Goal: Communication & Community: Answer question/provide support

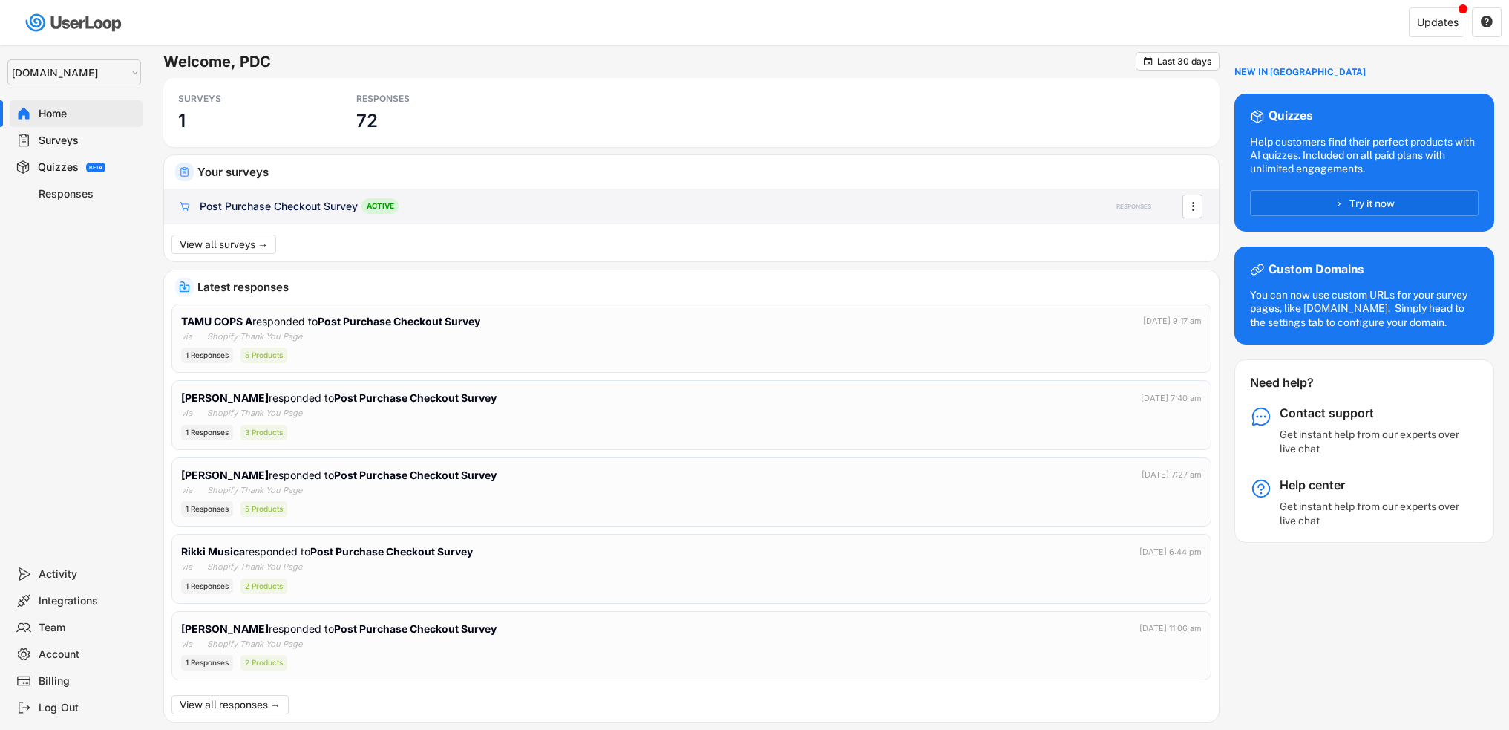
select select ""1348695171700984260__LOOKUP__1755075273842x880989460480687400""
click at [305, 213] on div "Post Purchase Checkout Survey" at bounding box center [279, 207] width 158 height 15
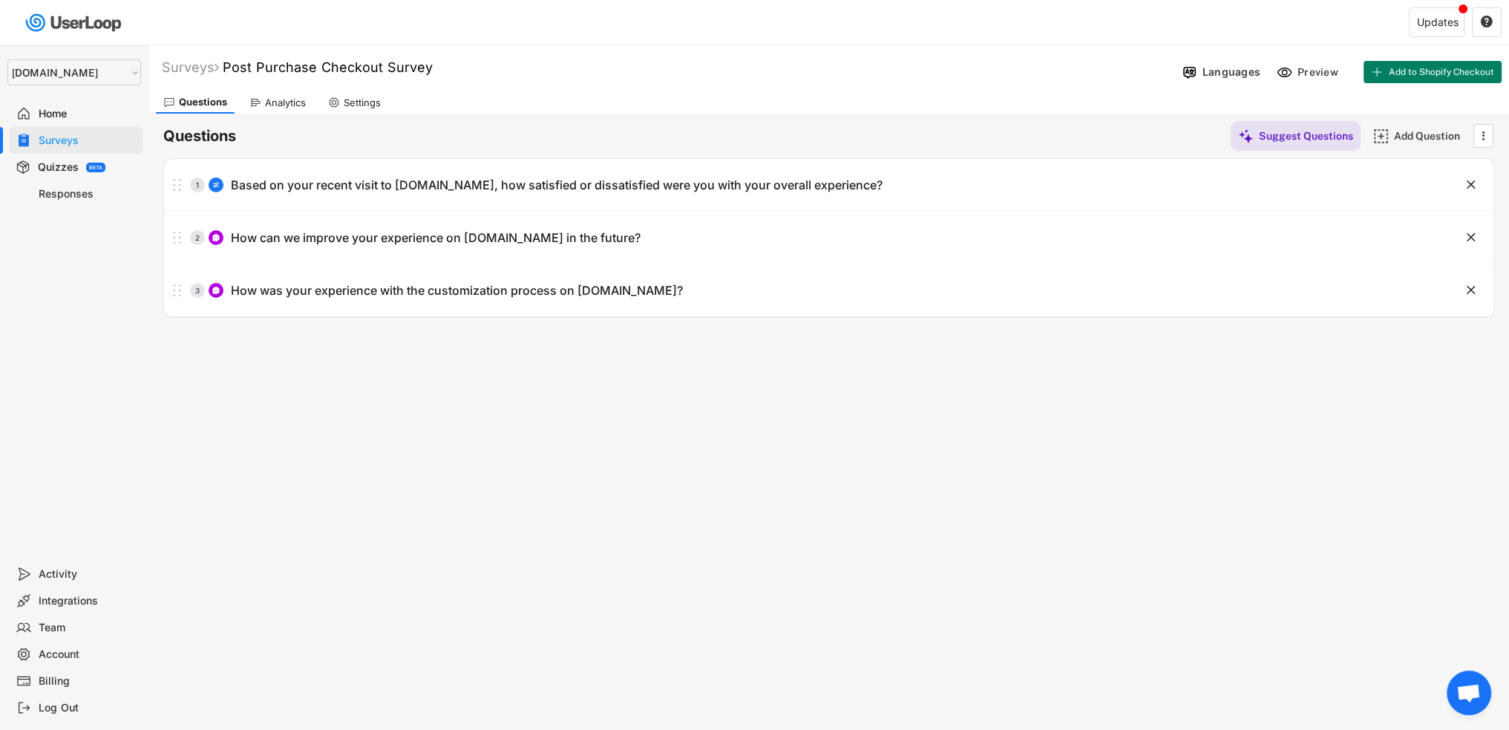
click at [83, 194] on div "Responses" at bounding box center [88, 194] width 98 height 14
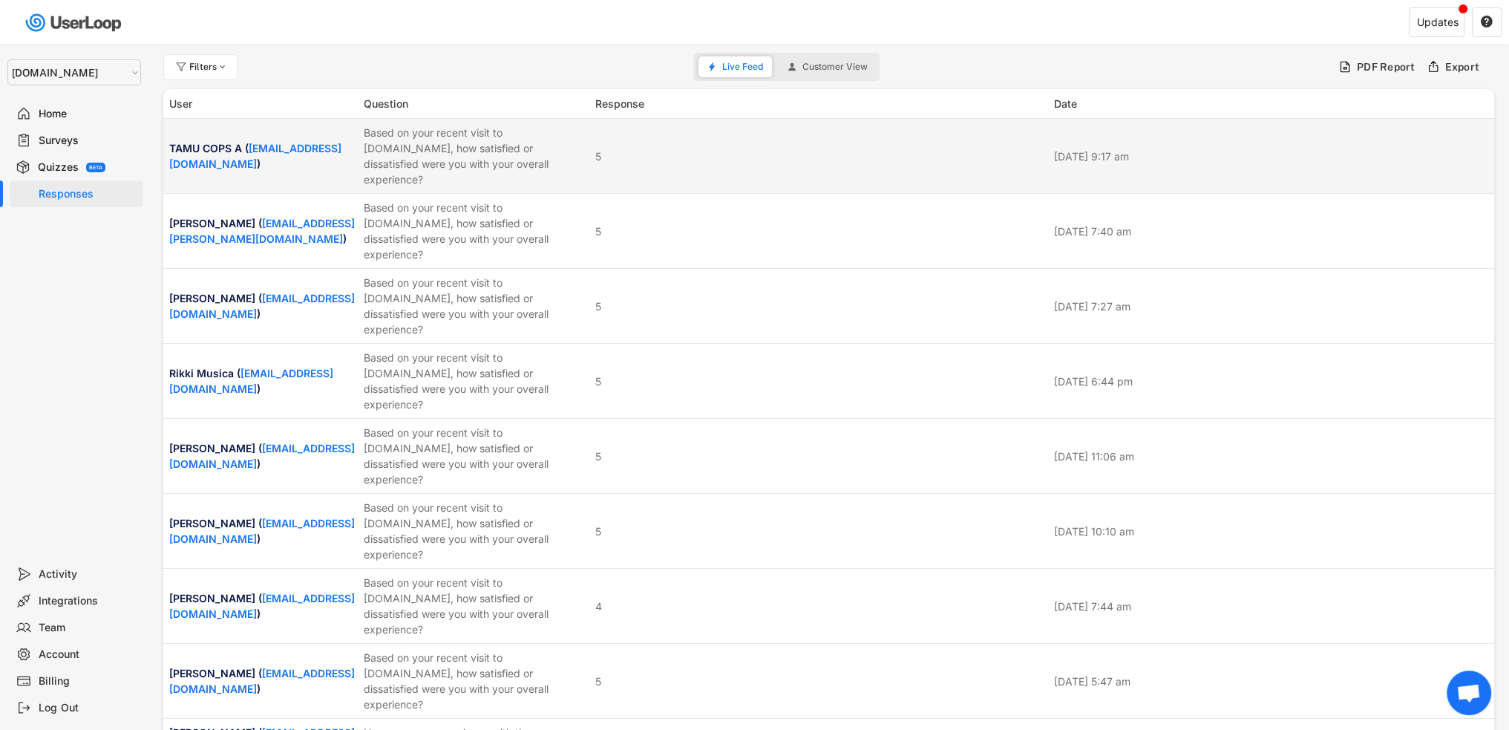
click at [508, 153] on div "Based on your recent visit to [DOMAIN_NAME], how satisfied or dissatisfied were…" at bounding box center [475, 156] width 223 height 62
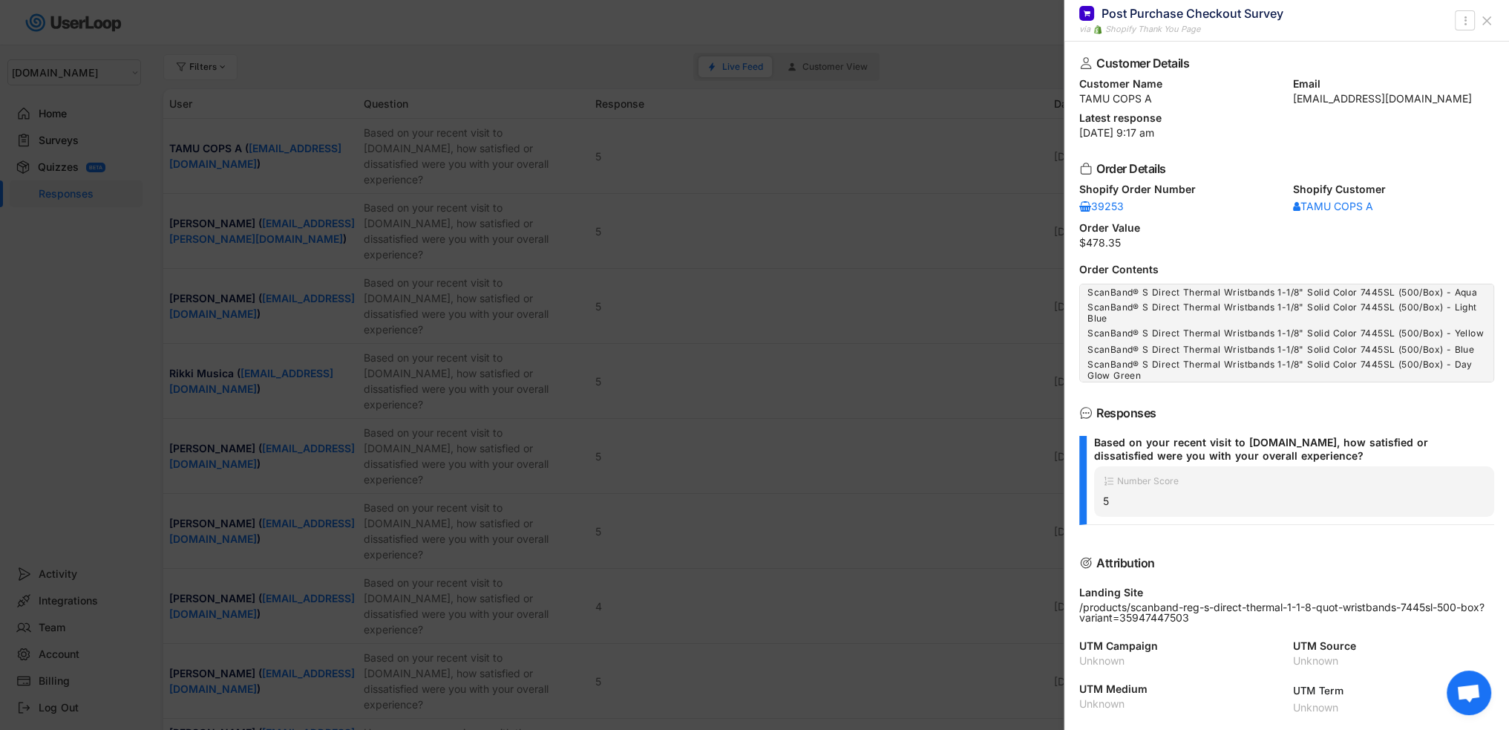
click at [533, 258] on div at bounding box center [754, 365] width 1509 height 730
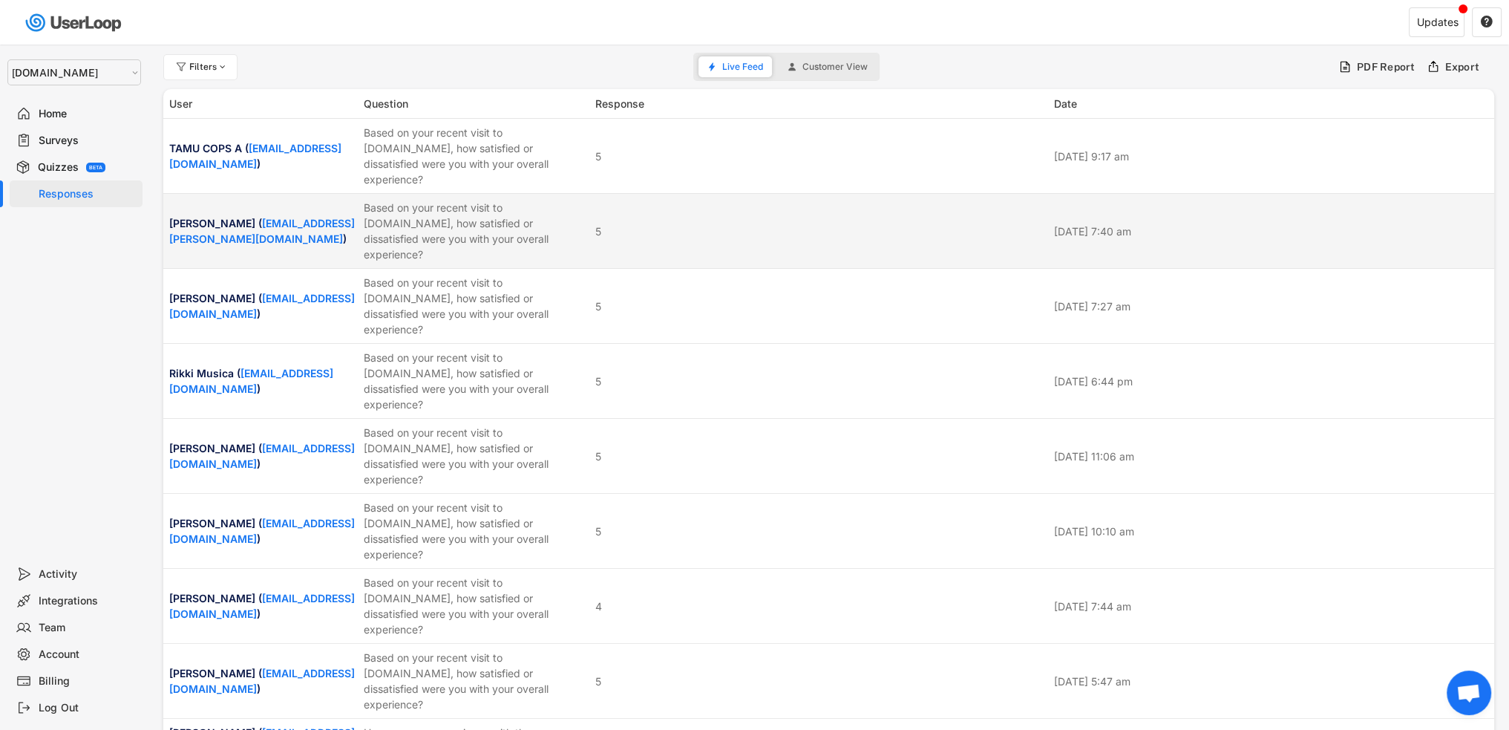
click at [476, 215] on div "Based on your recent visit to [DOMAIN_NAME], how satisfied or dissatisfied were…" at bounding box center [475, 231] width 223 height 62
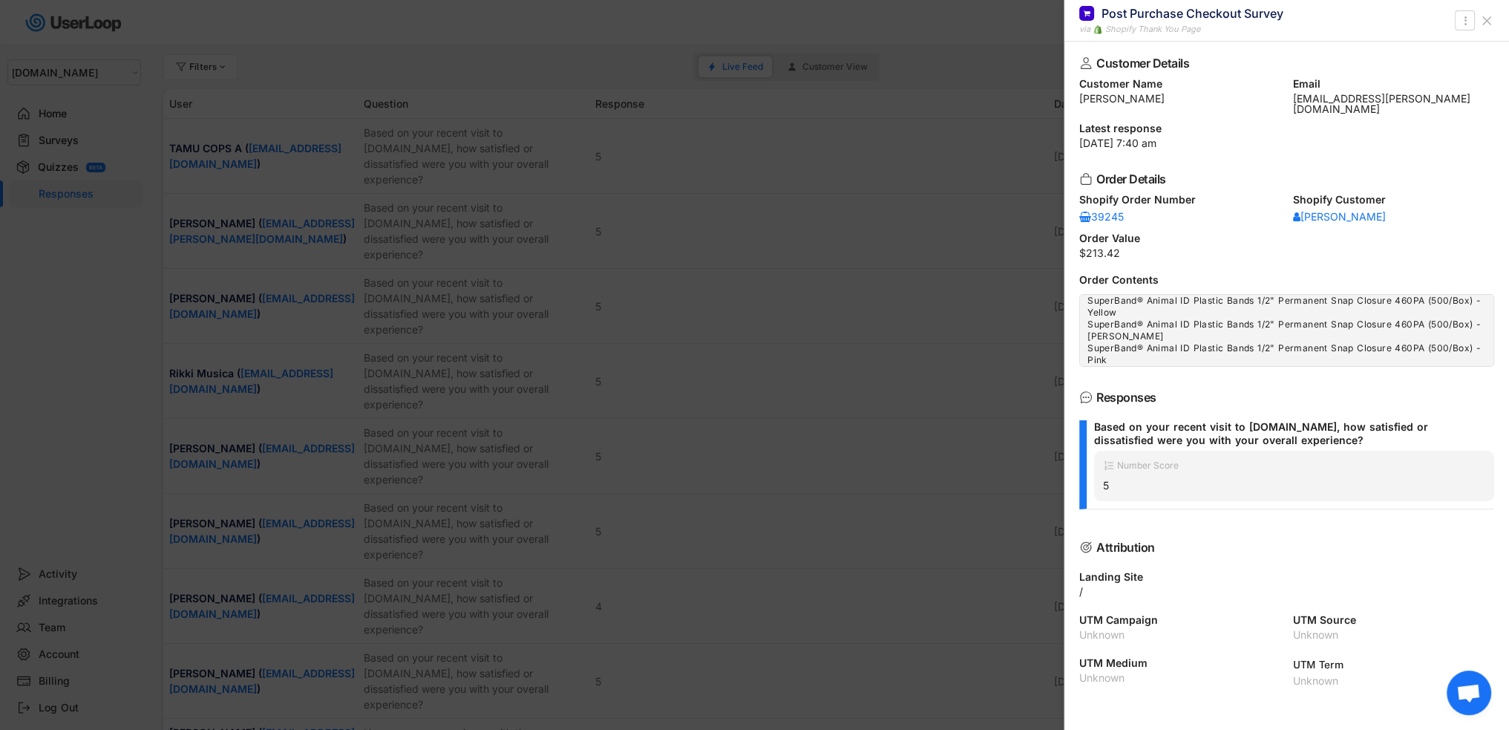
click at [592, 258] on div at bounding box center [754, 365] width 1509 height 730
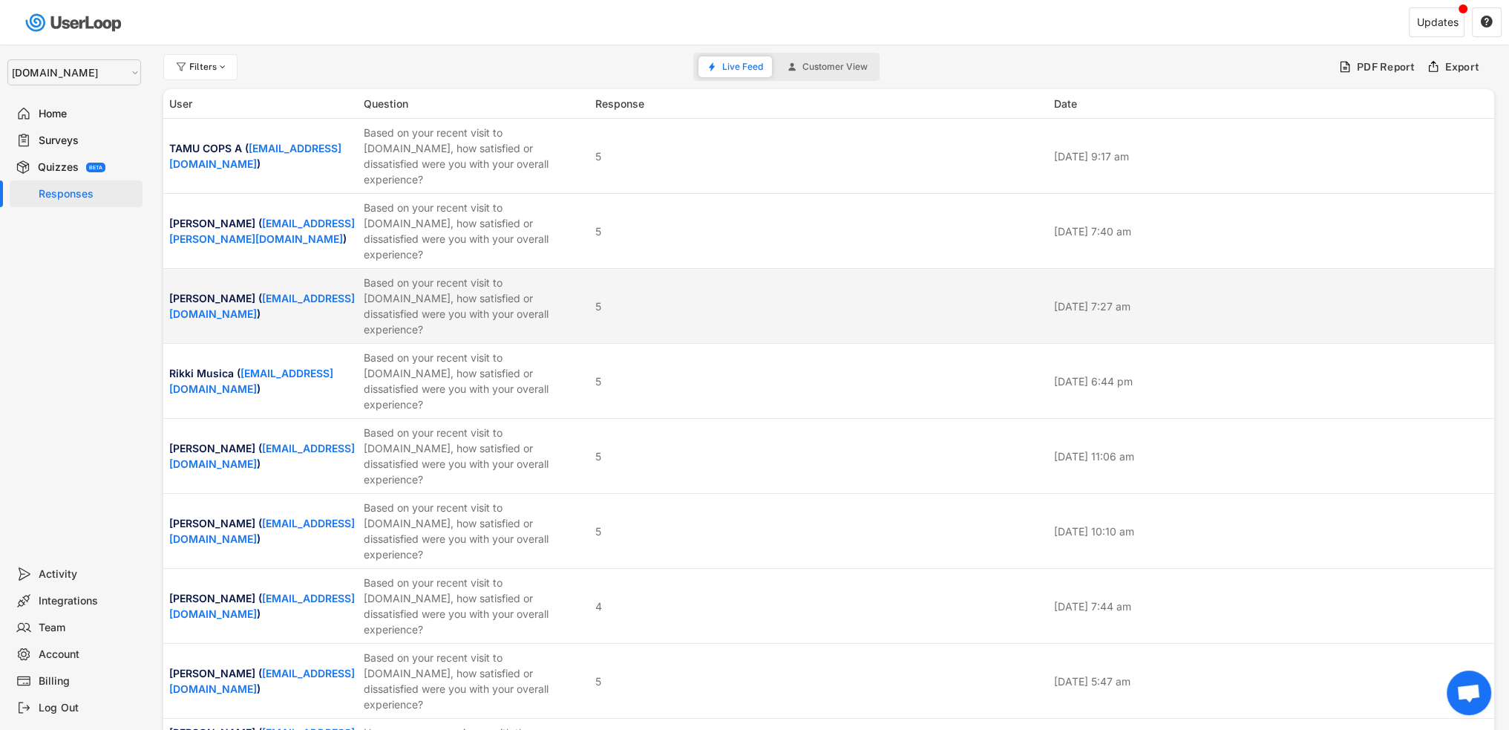
click at [474, 275] on div "Based on your recent visit to [DOMAIN_NAME], how satisfied or dissatisfied were…" at bounding box center [475, 306] width 223 height 62
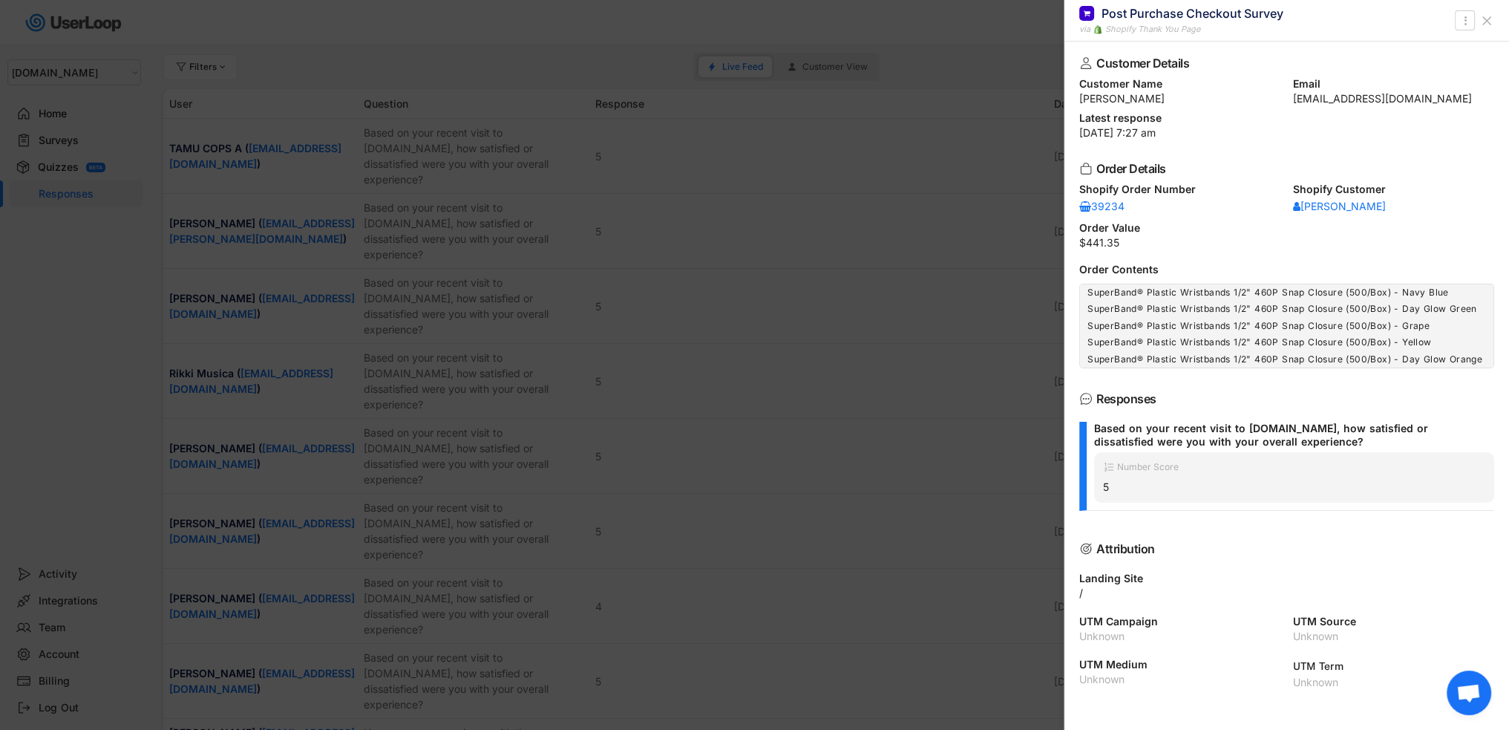
click at [766, 336] on div at bounding box center [754, 365] width 1509 height 730
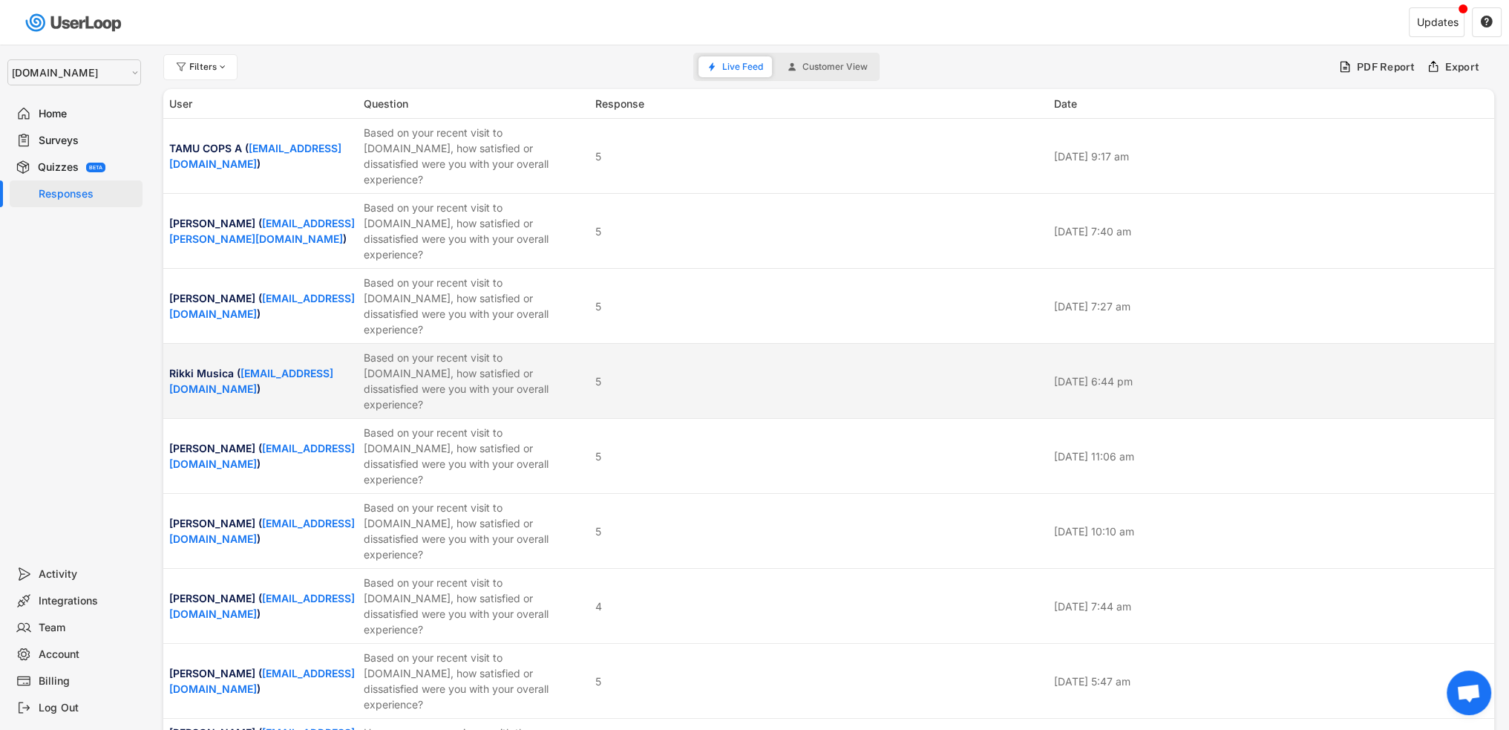
click at [457, 350] on div "Based on your recent visit to [DOMAIN_NAME], how satisfied or dissatisfied were…" at bounding box center [475, 381] width 223 height 62
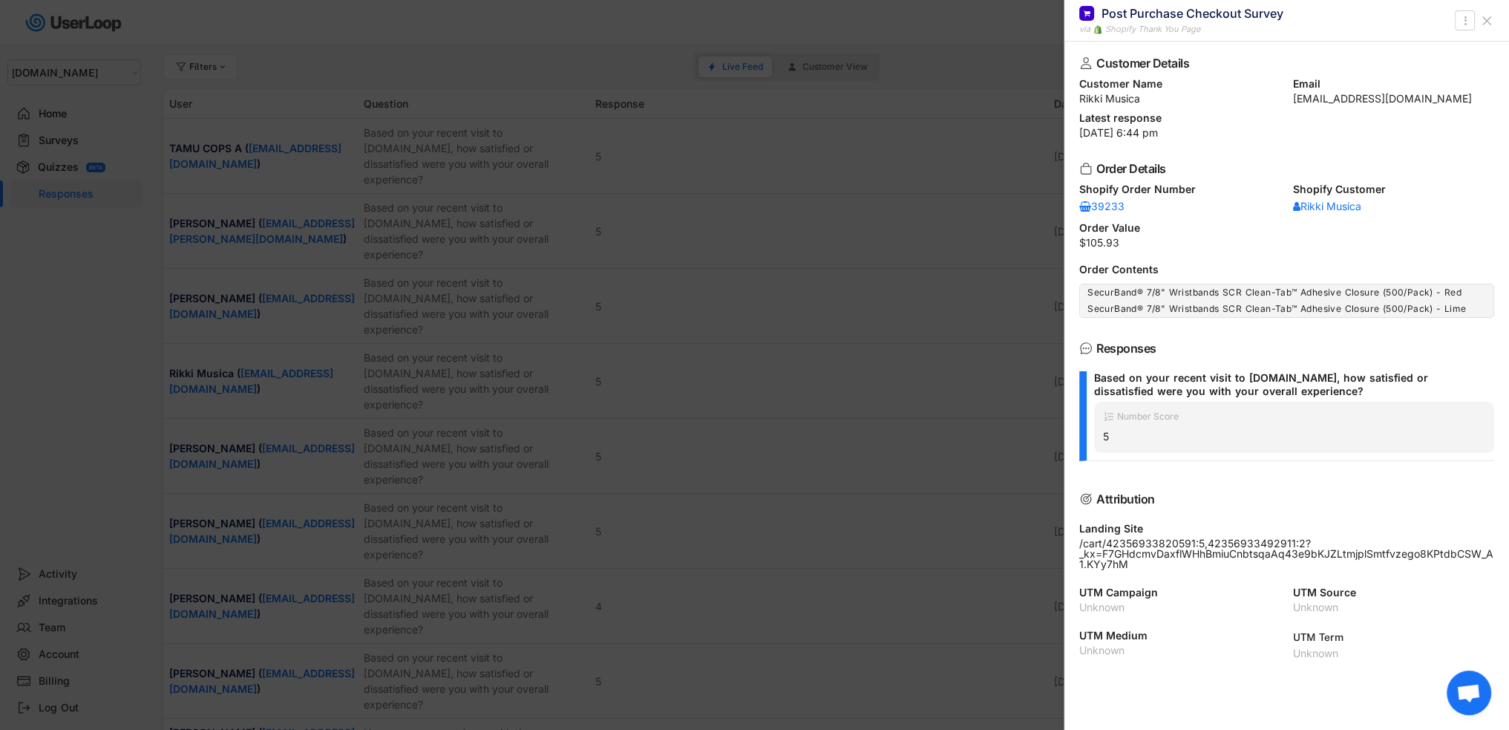
click at [762, 385] on div at bounding box center [754, 365] width 1509 height 730
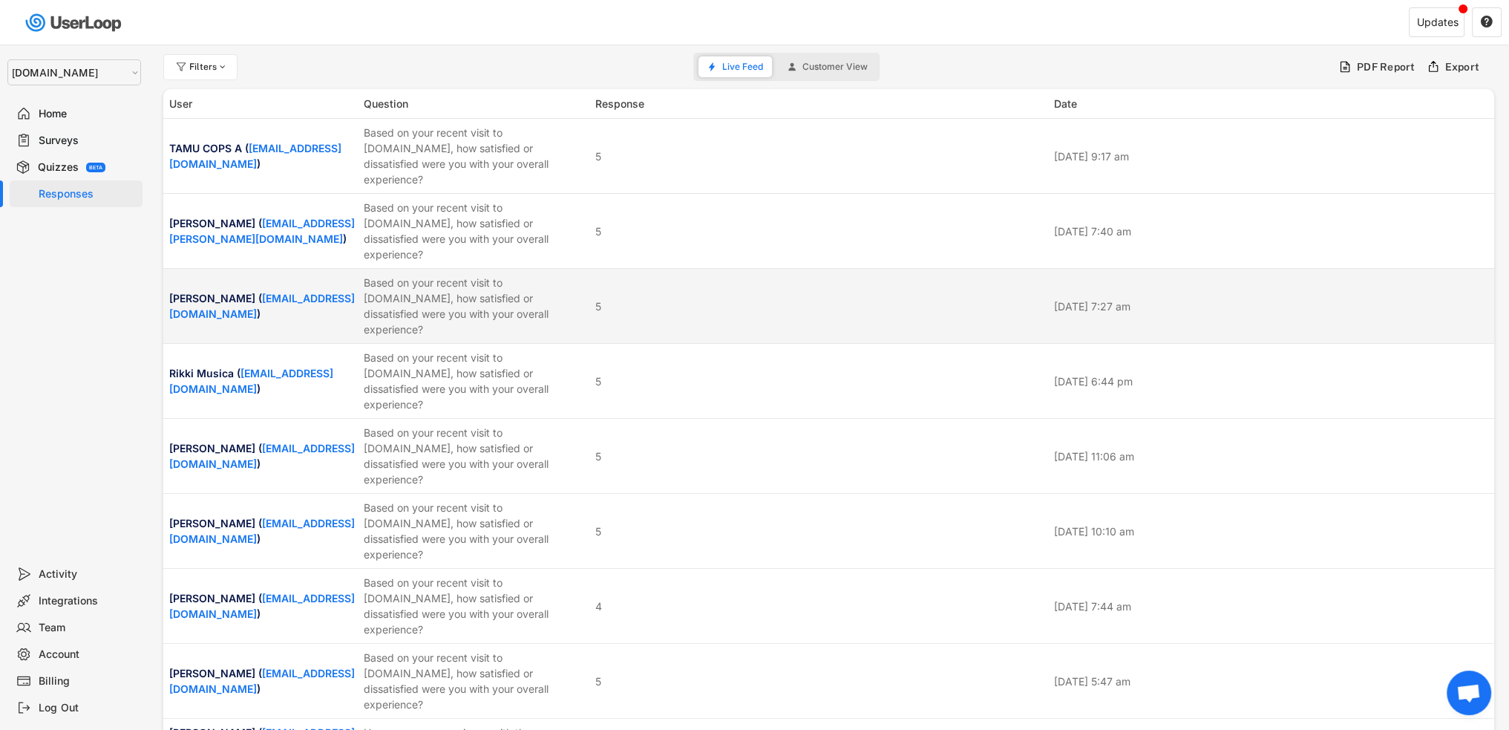
click at [508, 275] on div "Based on your recent visit to [DOMAIN_NAME], how satisfied or dissatisfied were…" at bounding box center [475, 306] width 223 height 62
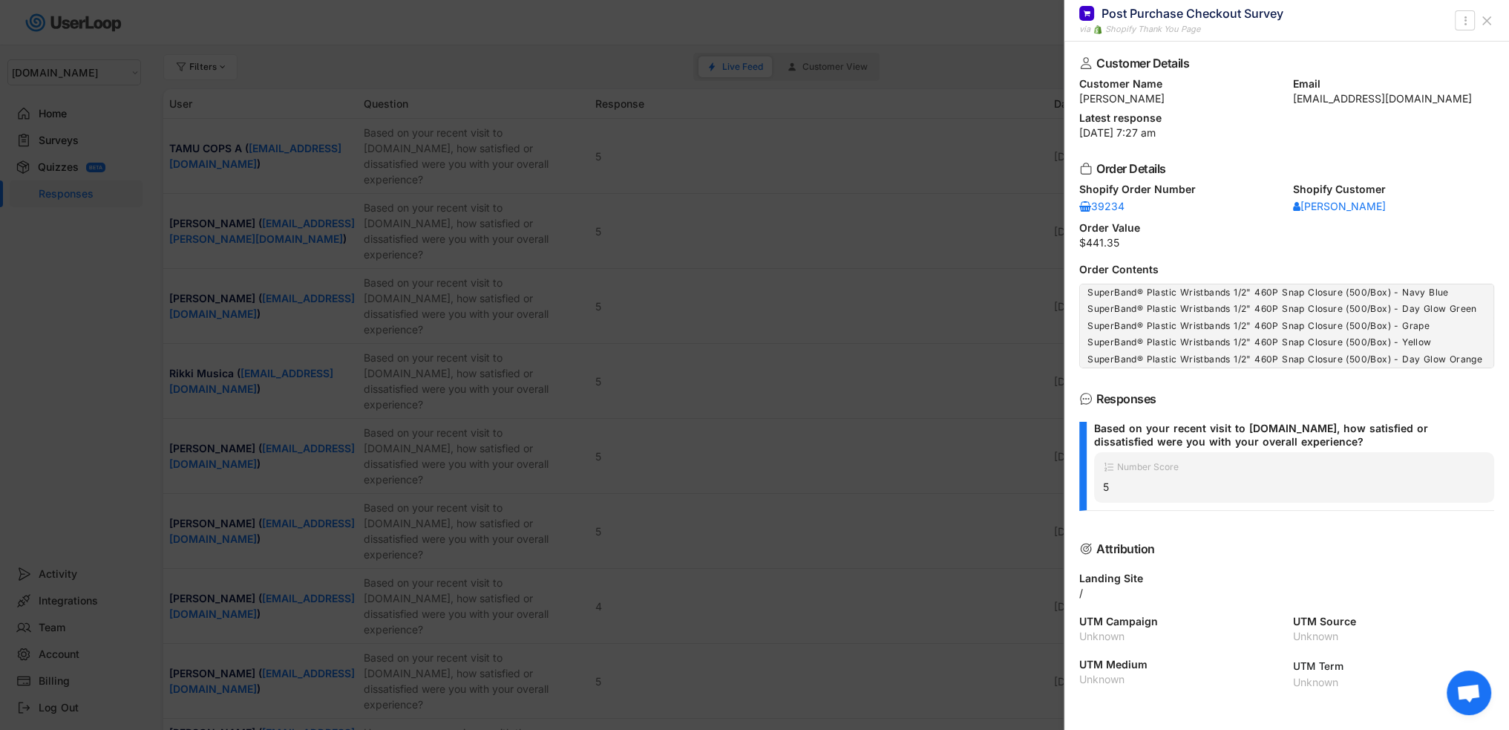
click at [730, 353] on div at bounding box center [754, 365] width 1509 height 730
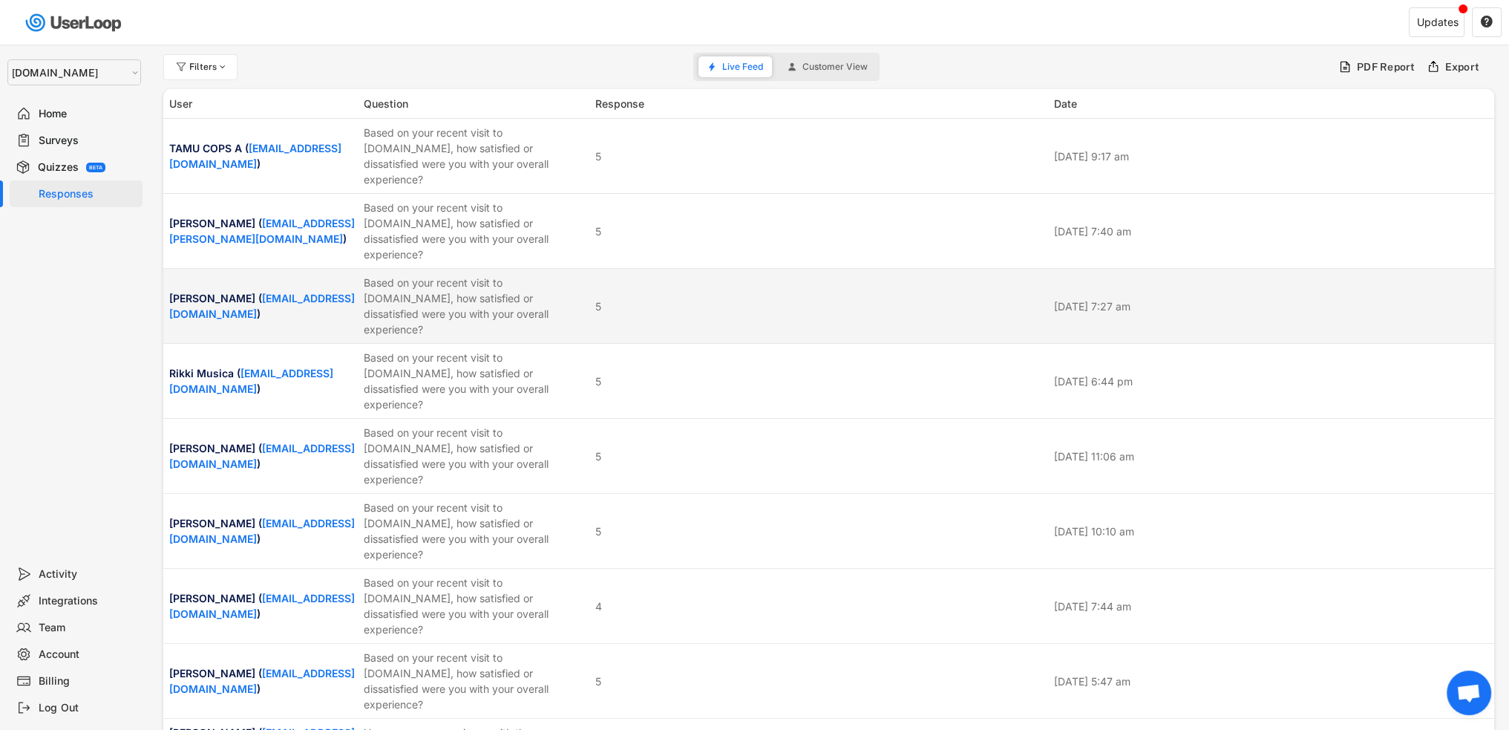
click at [390, 275] on div "Based on your recent visit to [DOMAIN_NAME], how satisfied or dissatisfied were…" at bounding box center [475, 306] width 223 height 62
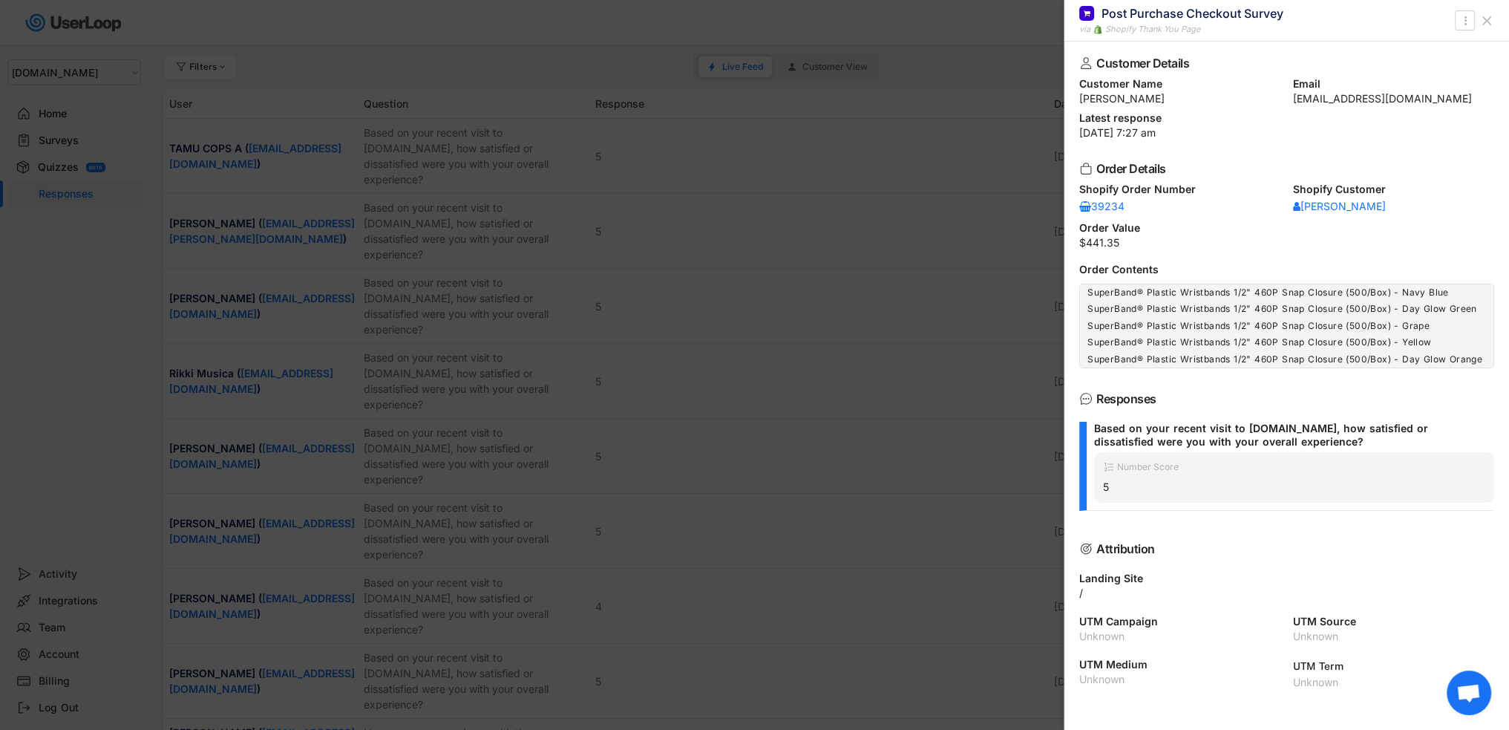
click at [684, 347] on div at bounding box center [754, 365] width 1509 height 730
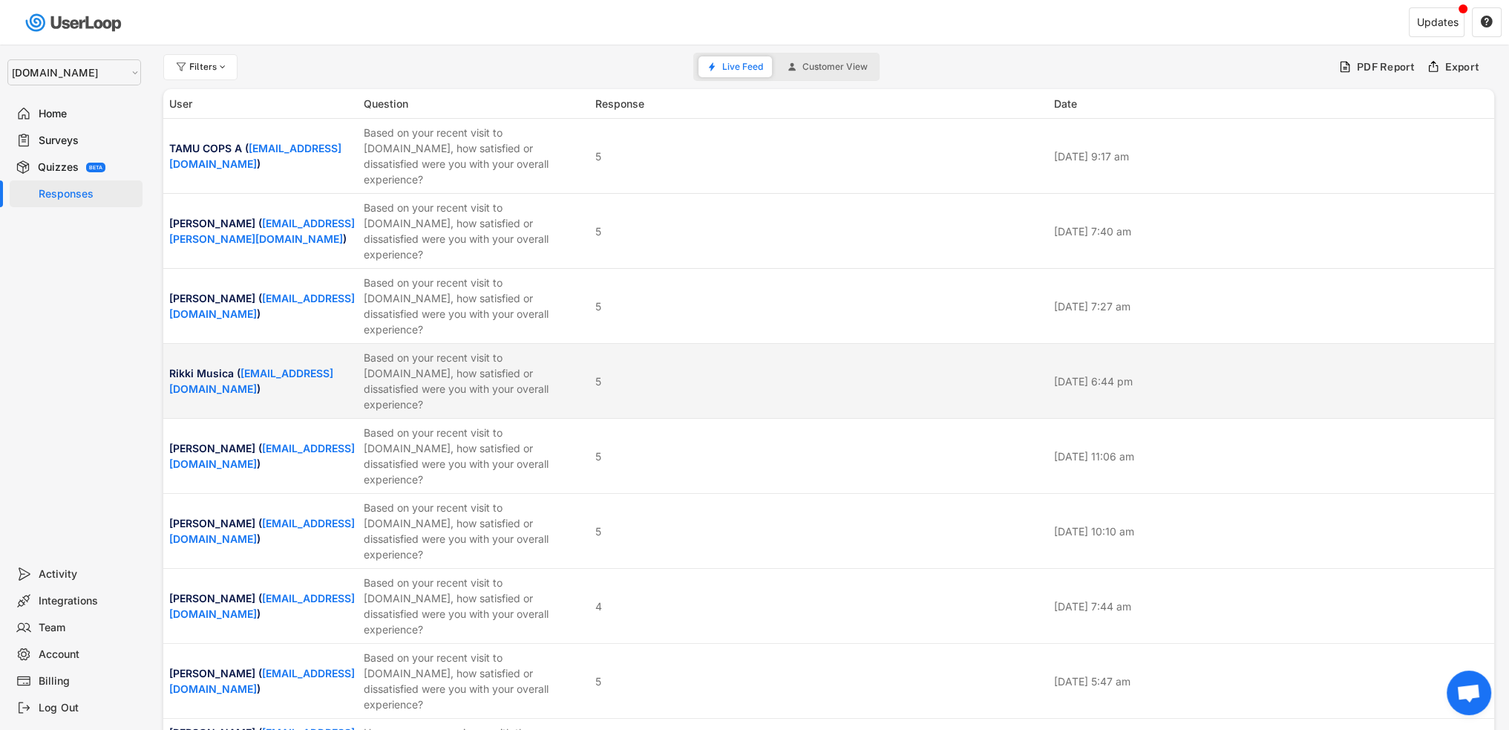
click at [454, 350] on div "Based on your recent visit to [DOMAIN_NAME], how satisfied or dissatisfied were…" at bounding box center [475, 381] width 223 height 62
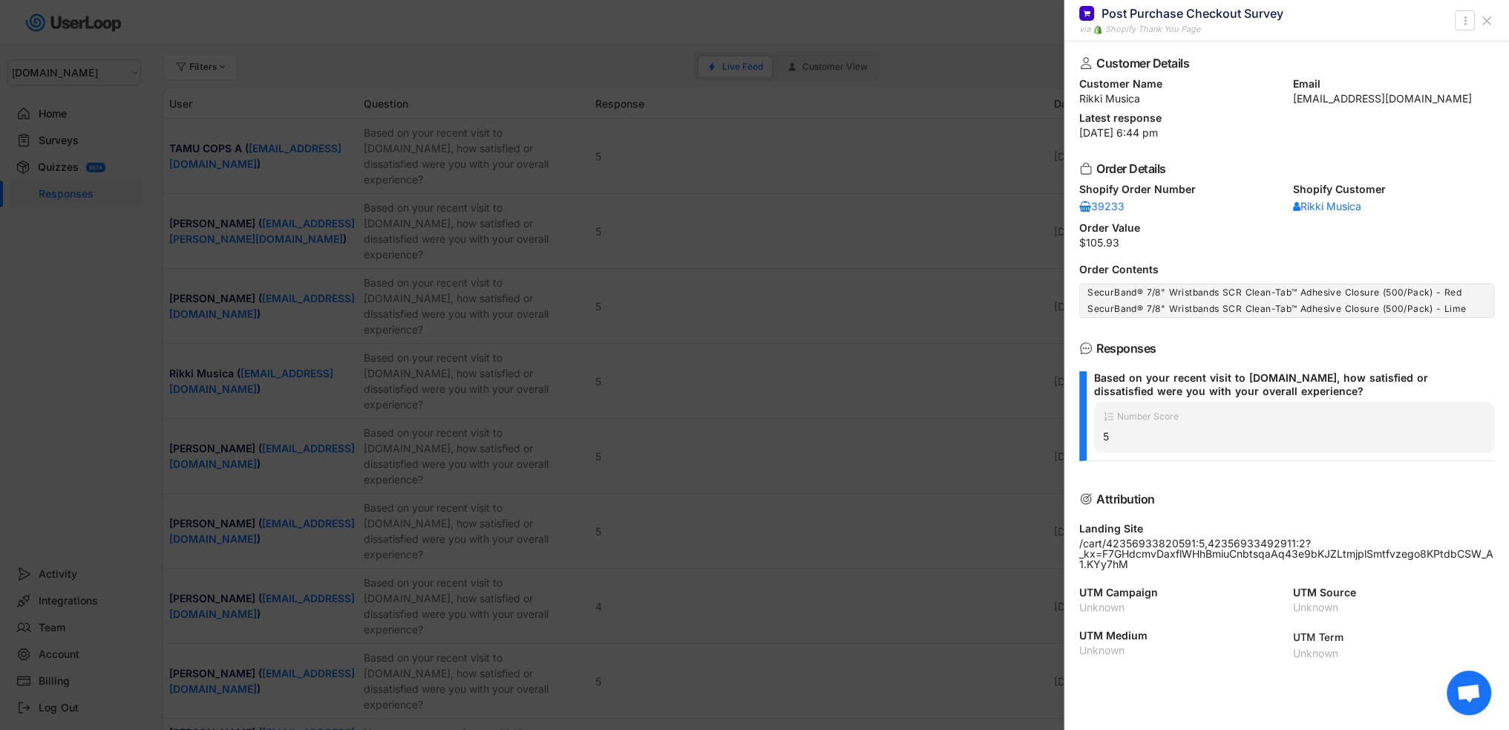
click at [798, 403] on div at bounding box center [754, 365] width 1509 height 730
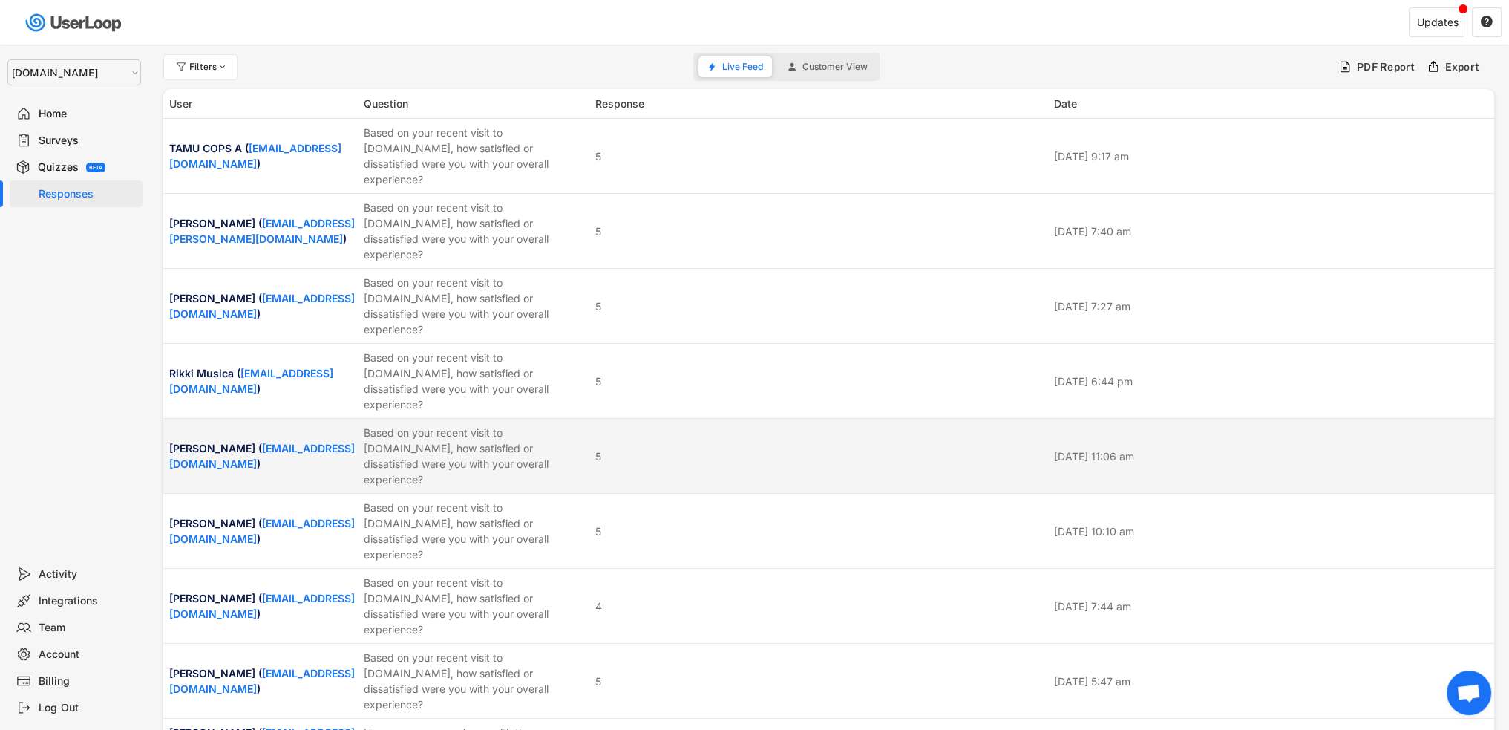
click at [524, 425] on div "Based on your recent visit to [DOMAIN_NAME], how satisfied or dissatisfied were…" at bounding box center [475, 456] width 223 height 62
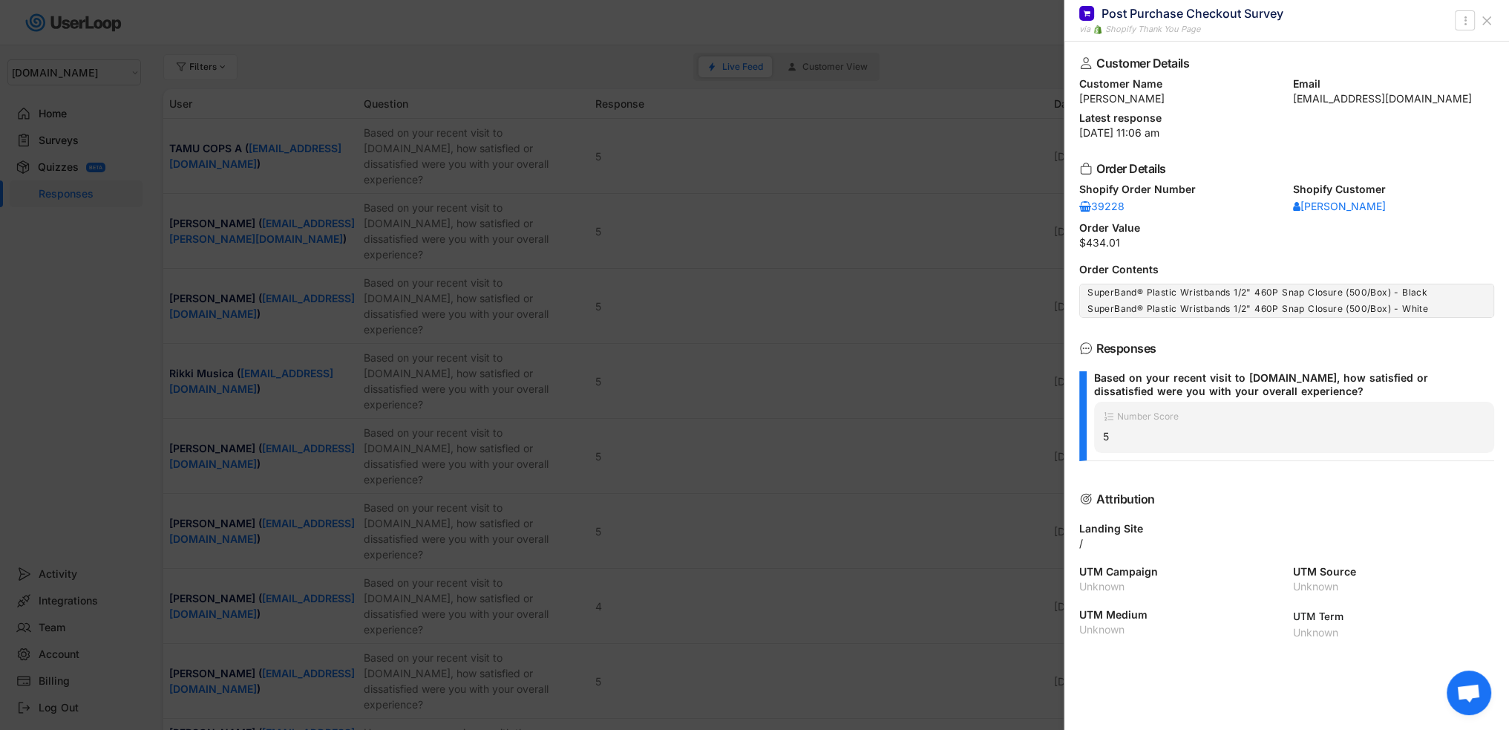
click at [715, 419] on div at bounding box center [754, 365] width 1509 height 730
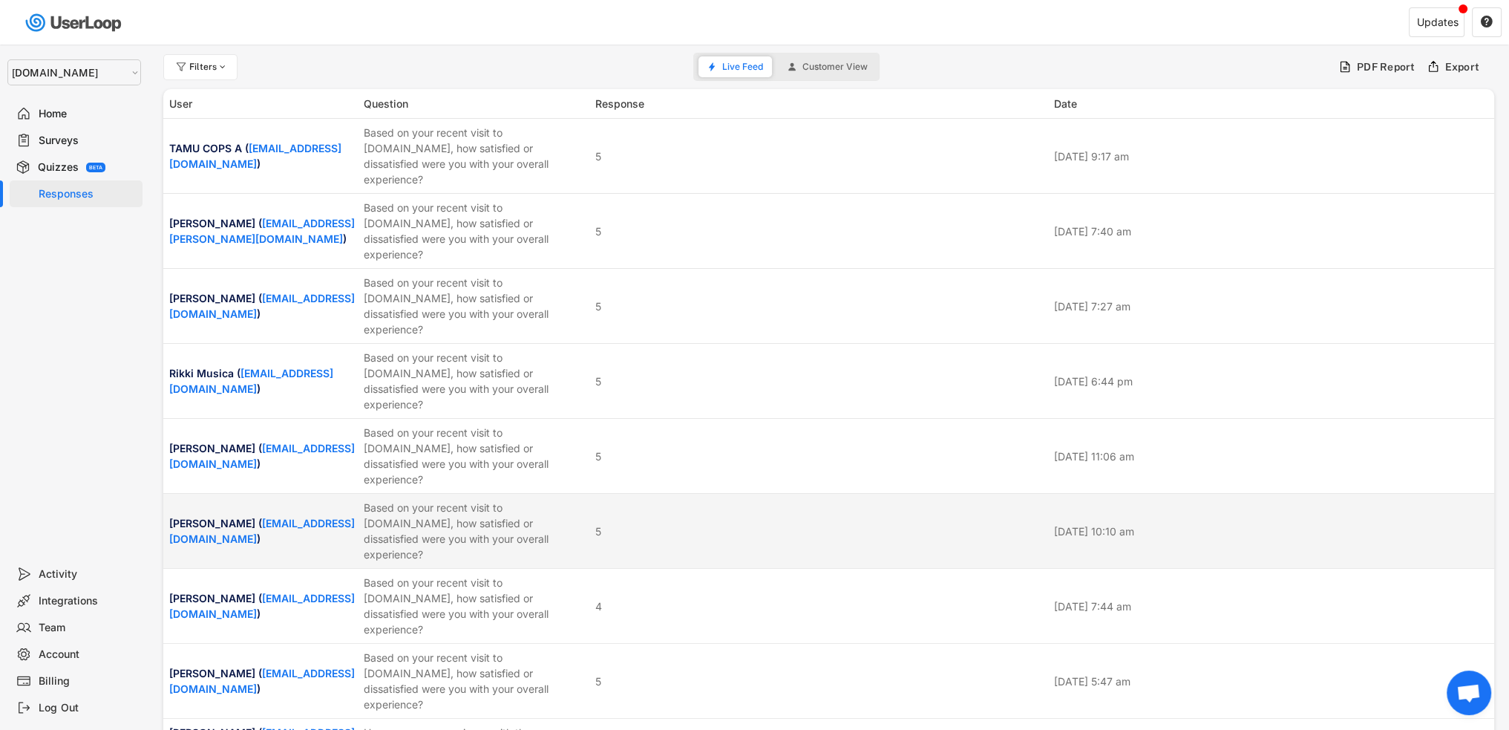
click at [493, 500] on div "Based on your recent visit to [DOMAIN_NAME], how satisfied or dissatisfied were…" at bounding box center [475, 531] width 223 height 62
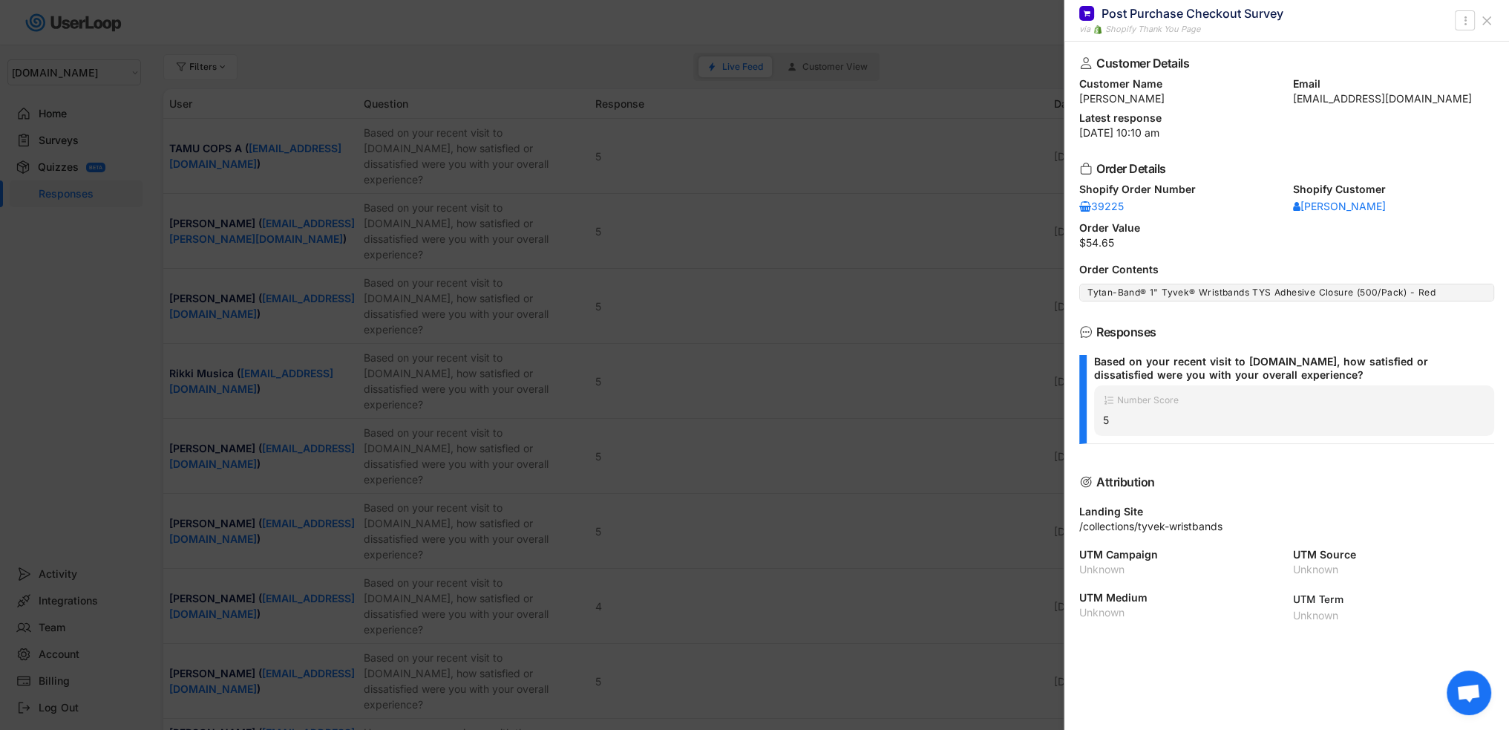
click at [669, 488] on div at bounding box center [754, 365] width 1509 height 730
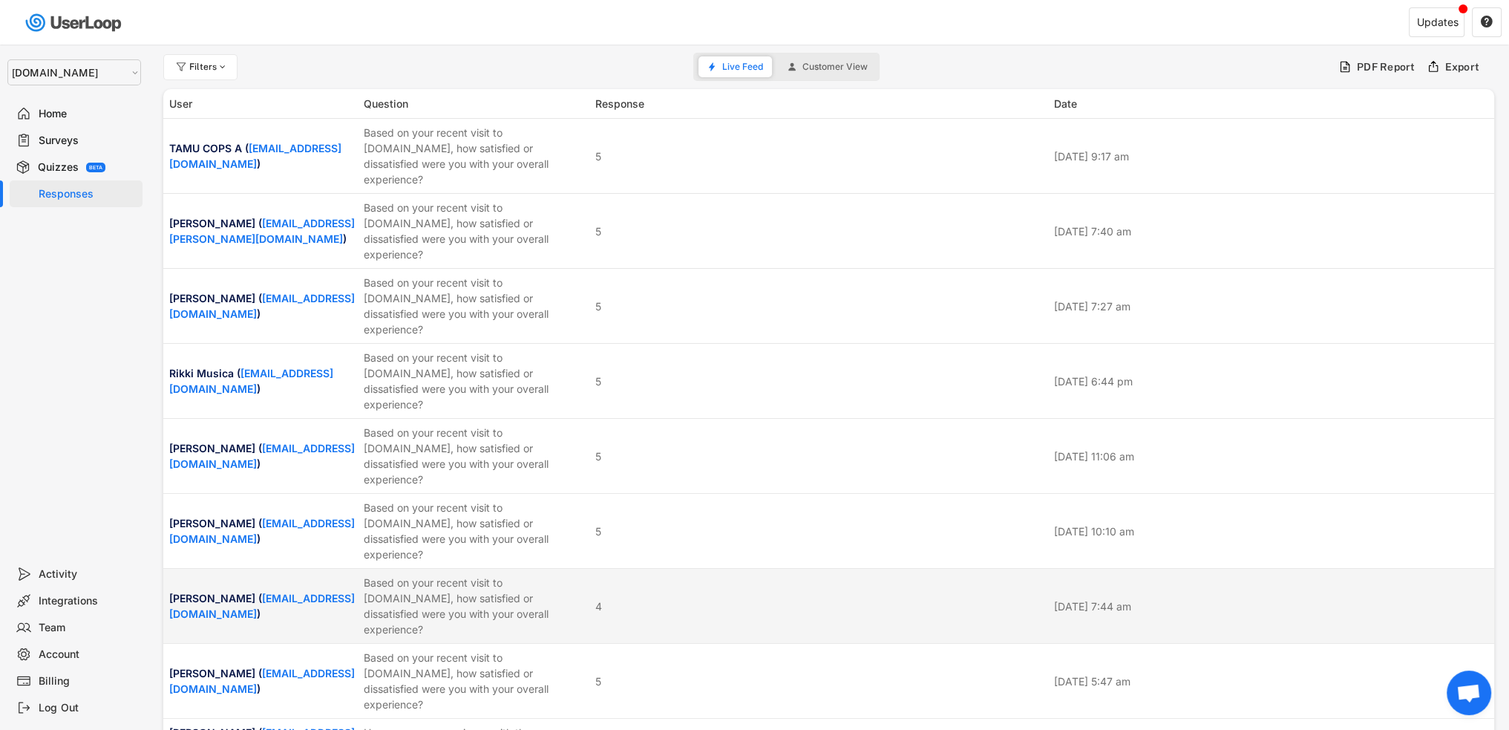
click at [493, 575] on div "Based on your recent visit to [DOMAIN_NAME], how satisfied or dissatisfied were…" at bounding box center [475, 606] width 223 height 62
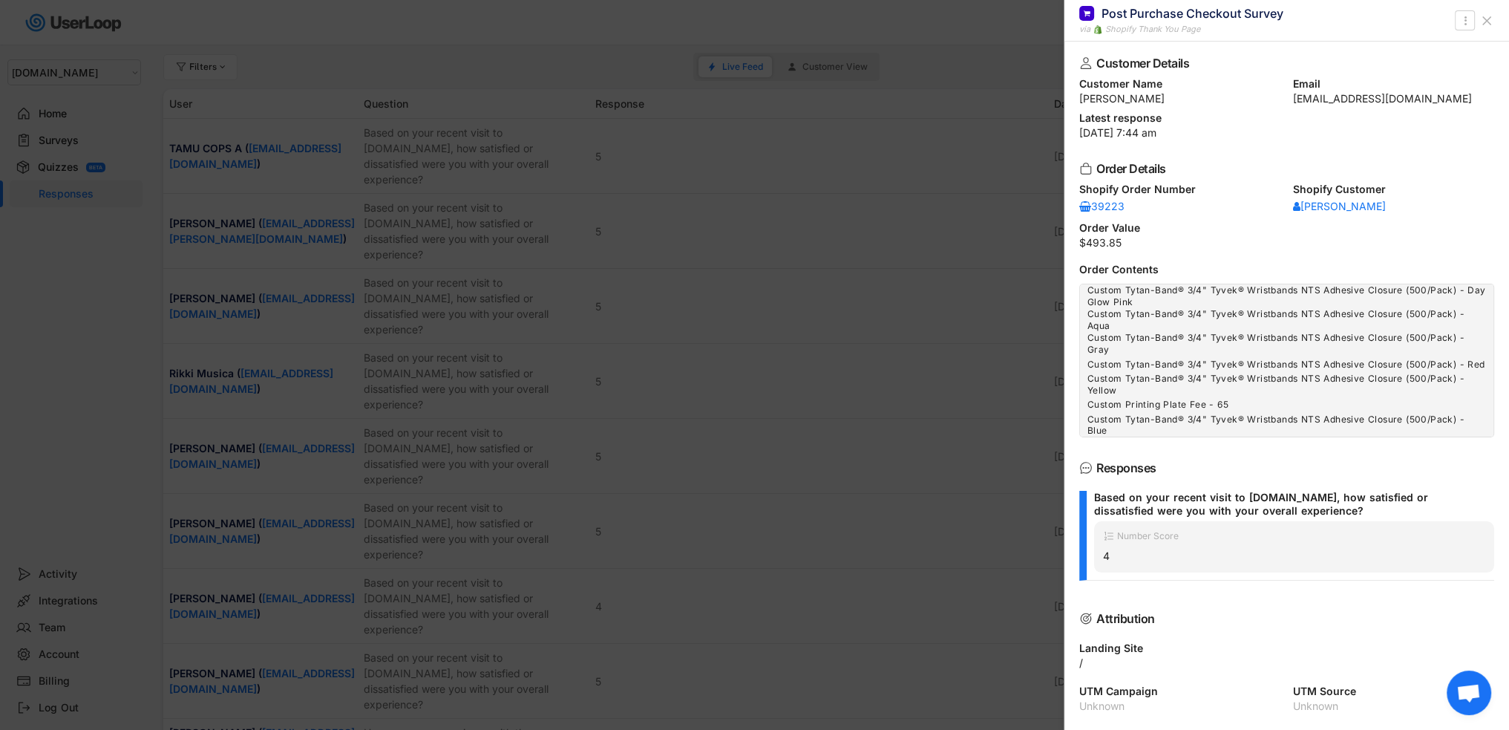
scroll to position [48, 0]
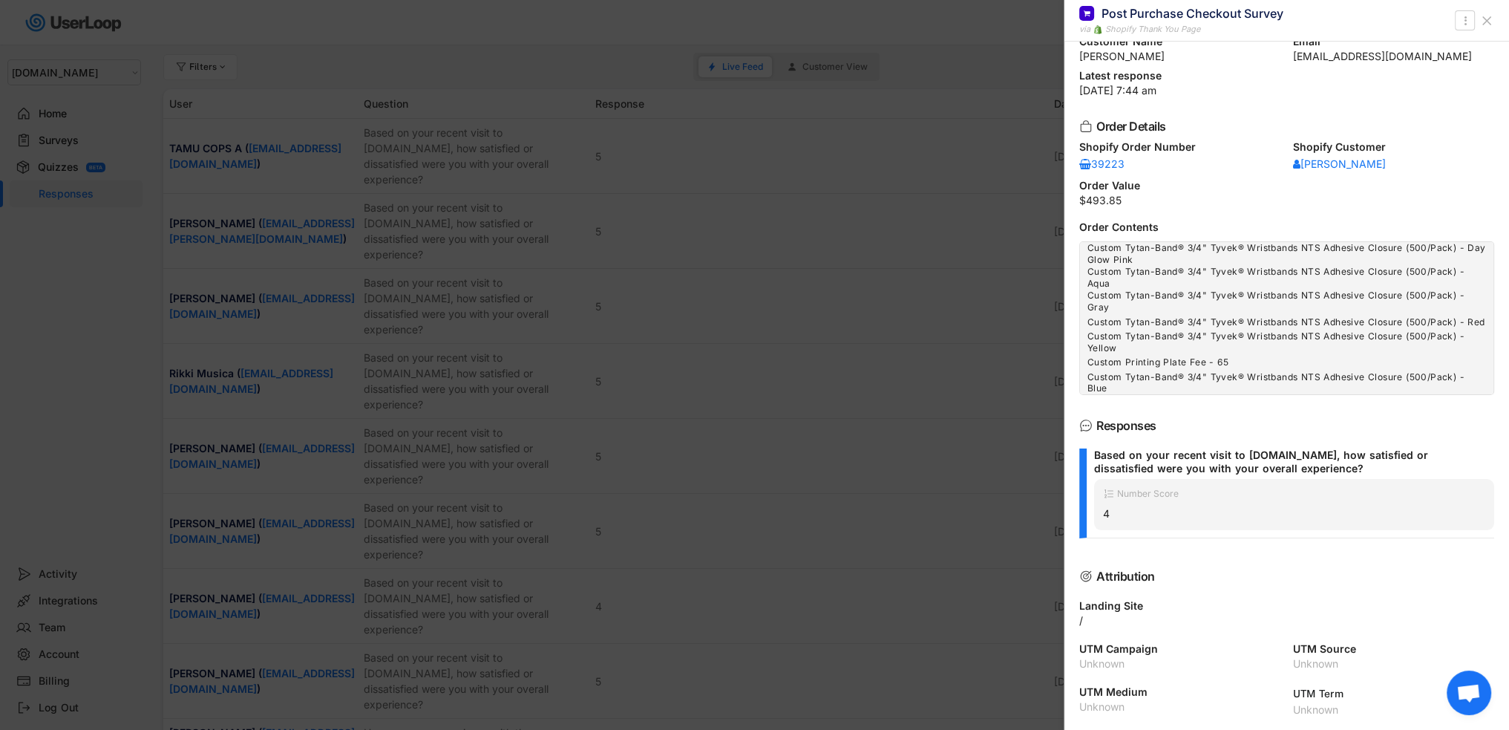
click at [608, 453] on div at bounding box center [754, 365] width 1509 height 730
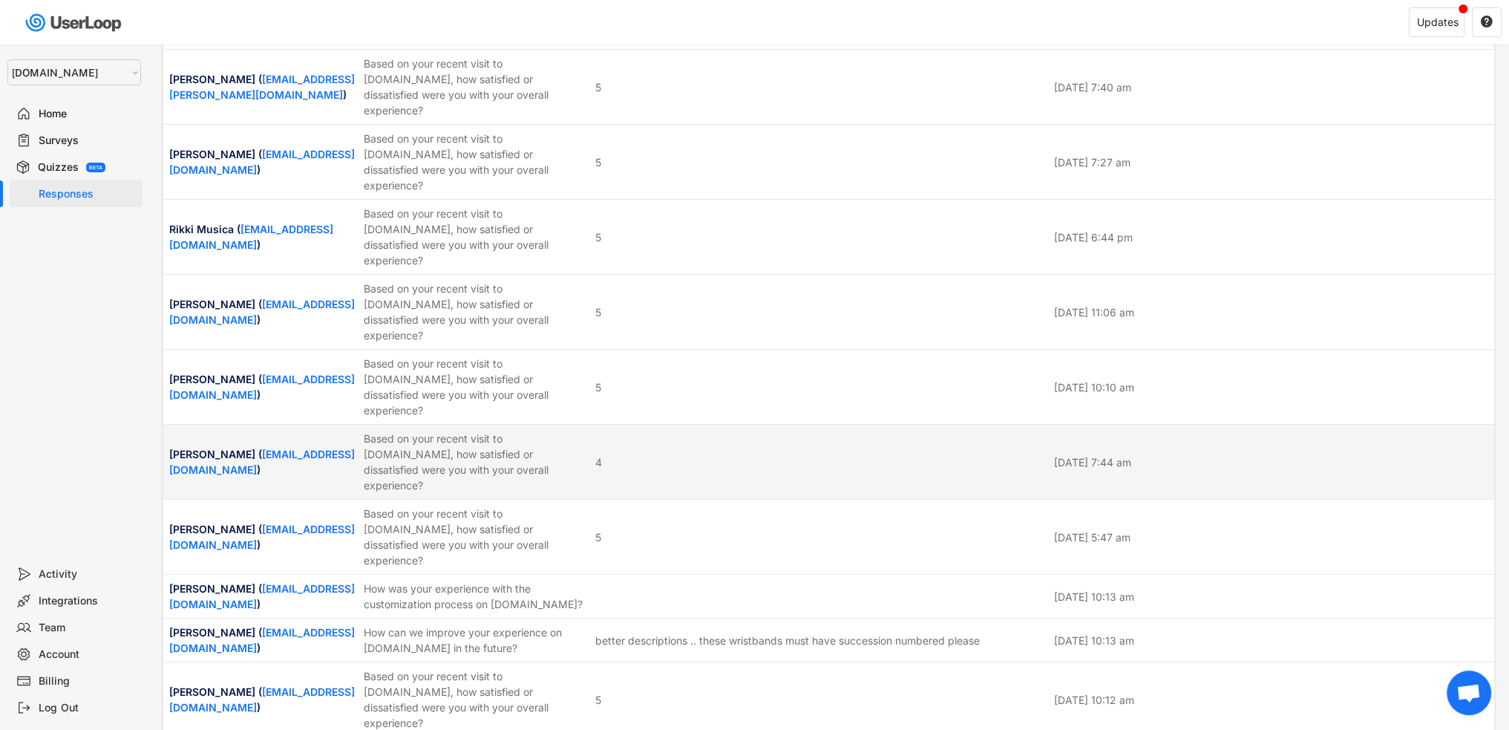
scroll to position [148, 0]
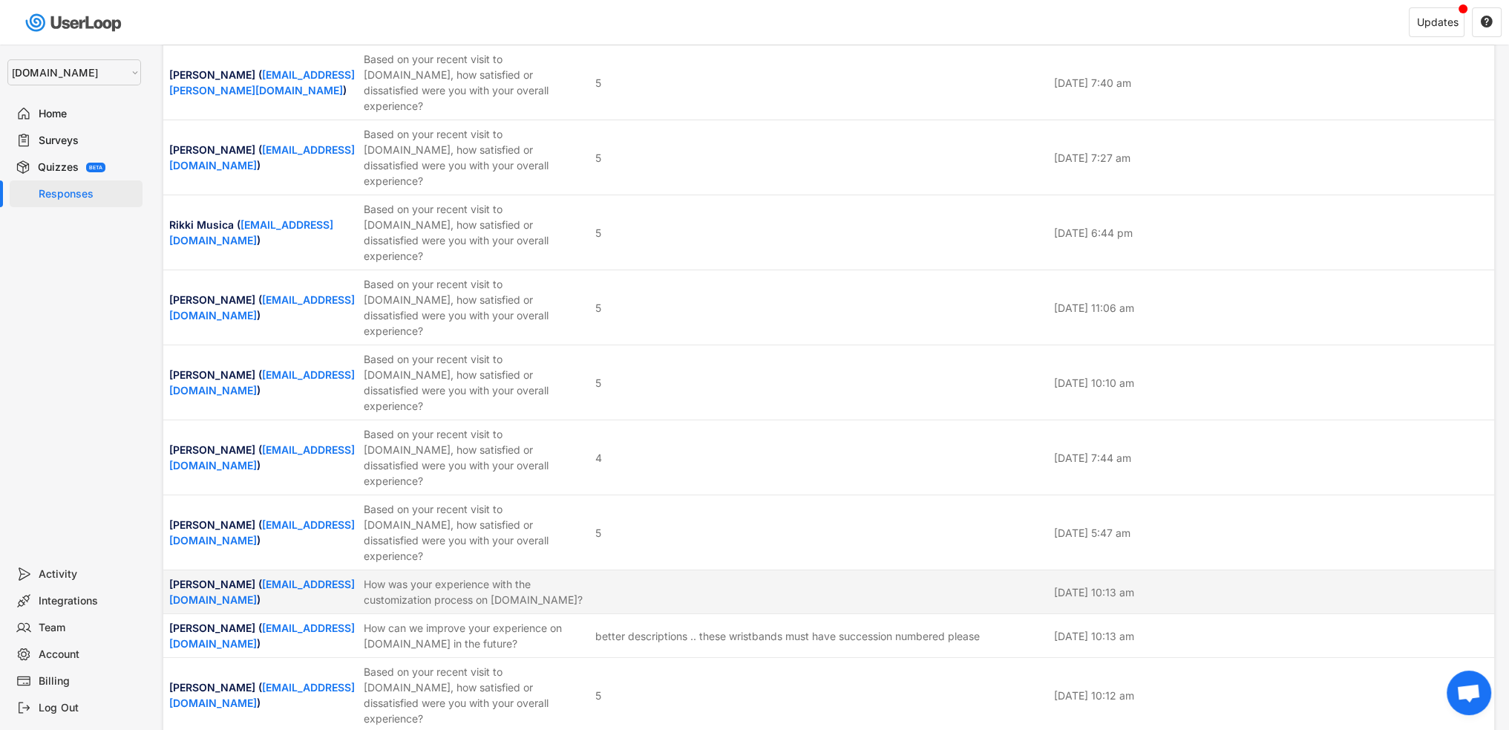
click at [546, 576] on div "How was your experience with the customization process on [DOMAIN_NAME]?" at bounding box center [475, 591] width 223 height 31
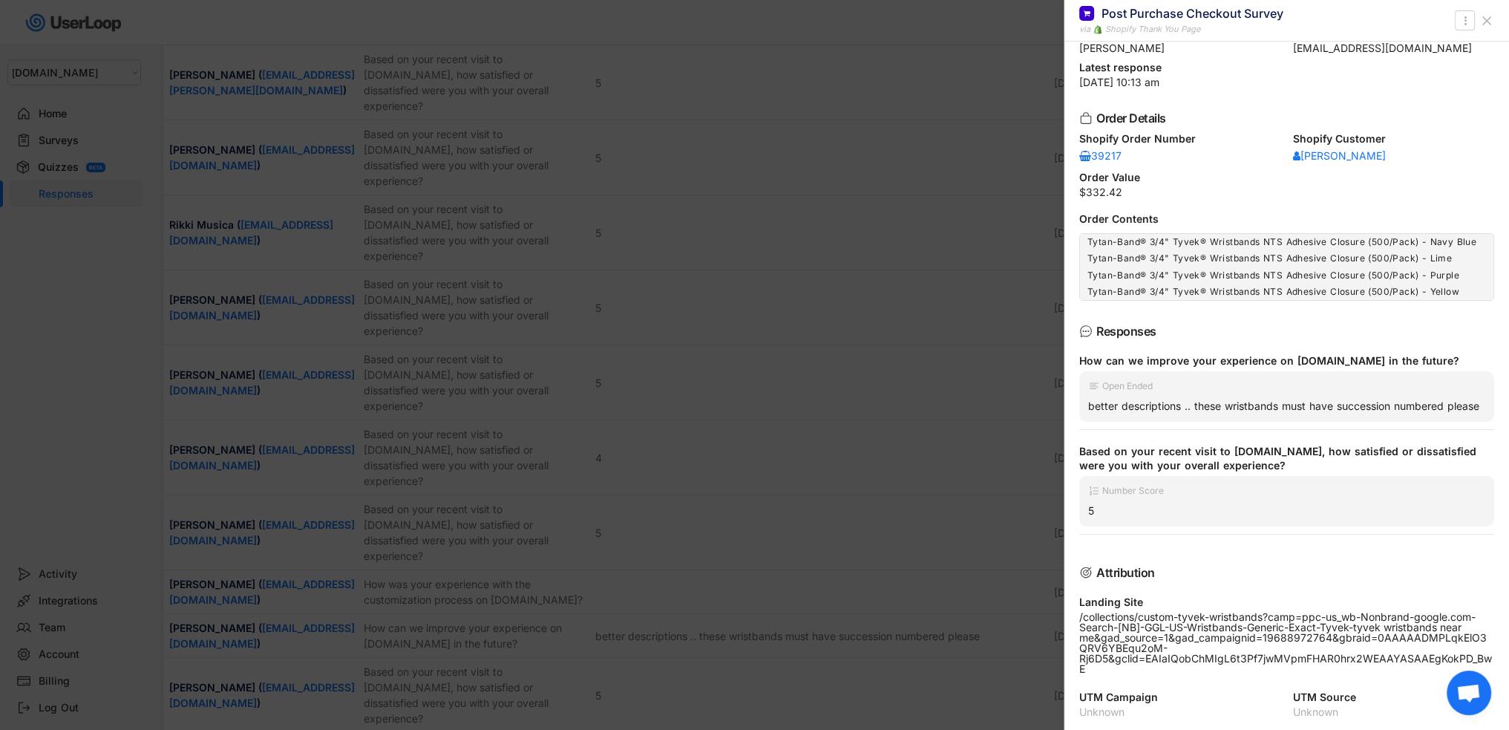
scroll to position [0, 0]
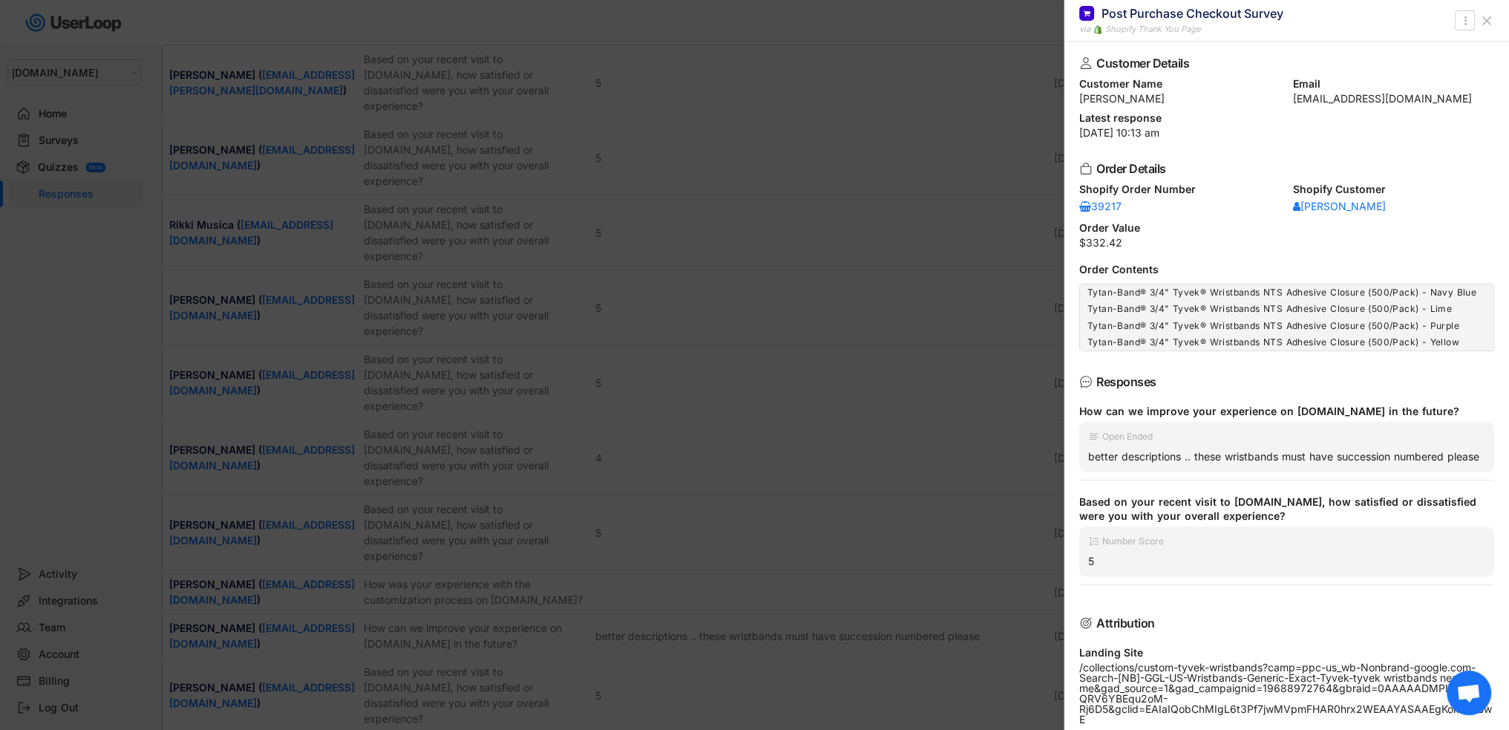
click at [780, 435] on div at bounding box center [754, 365] width 1509 height 730
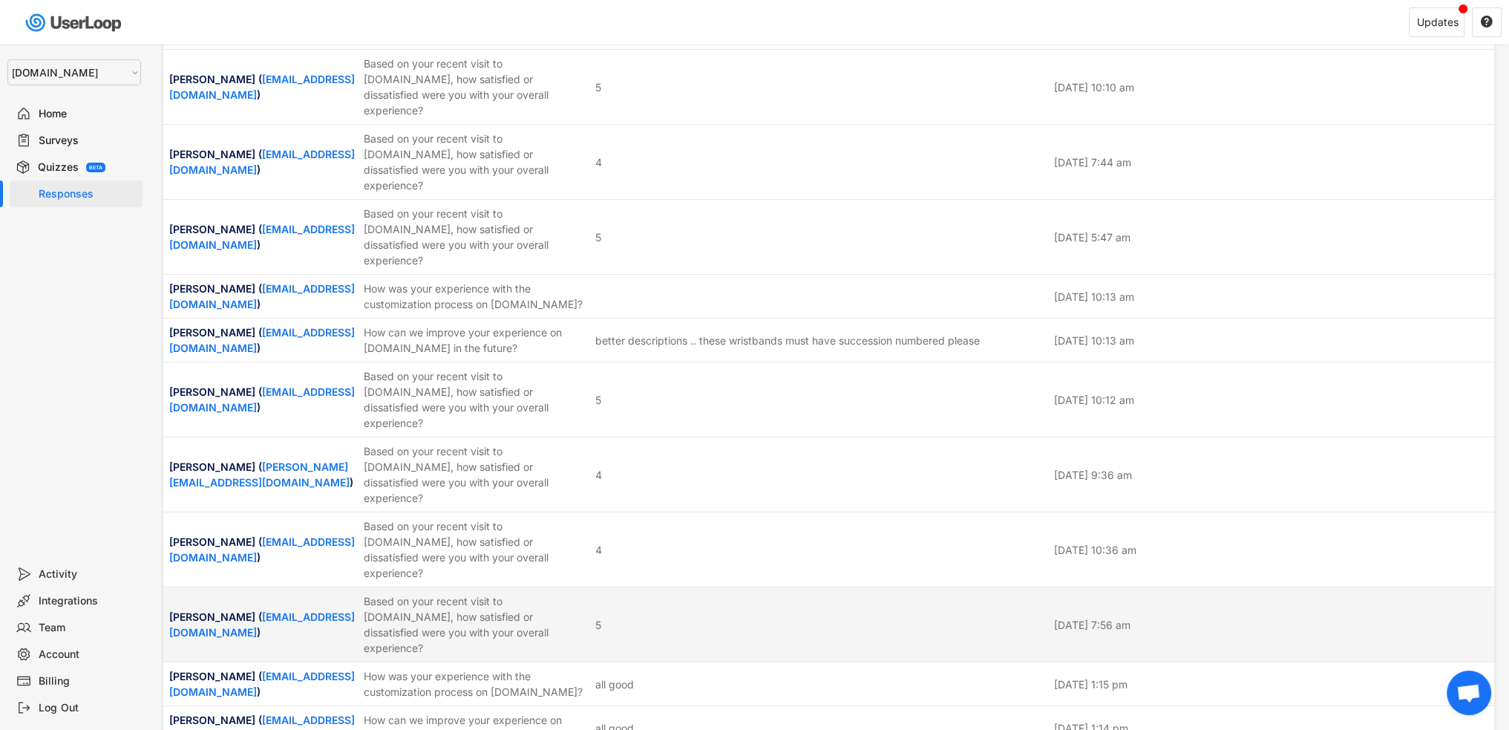
scroll to position [445, 0]
click at [650, 586] on div "[PERSON_NAME] ( [EMAIL_ADDRESS][DOMAIN_NAME] ) Based on your recent visit to [D…" at bounding box center [828, 623] width 1331 height 74
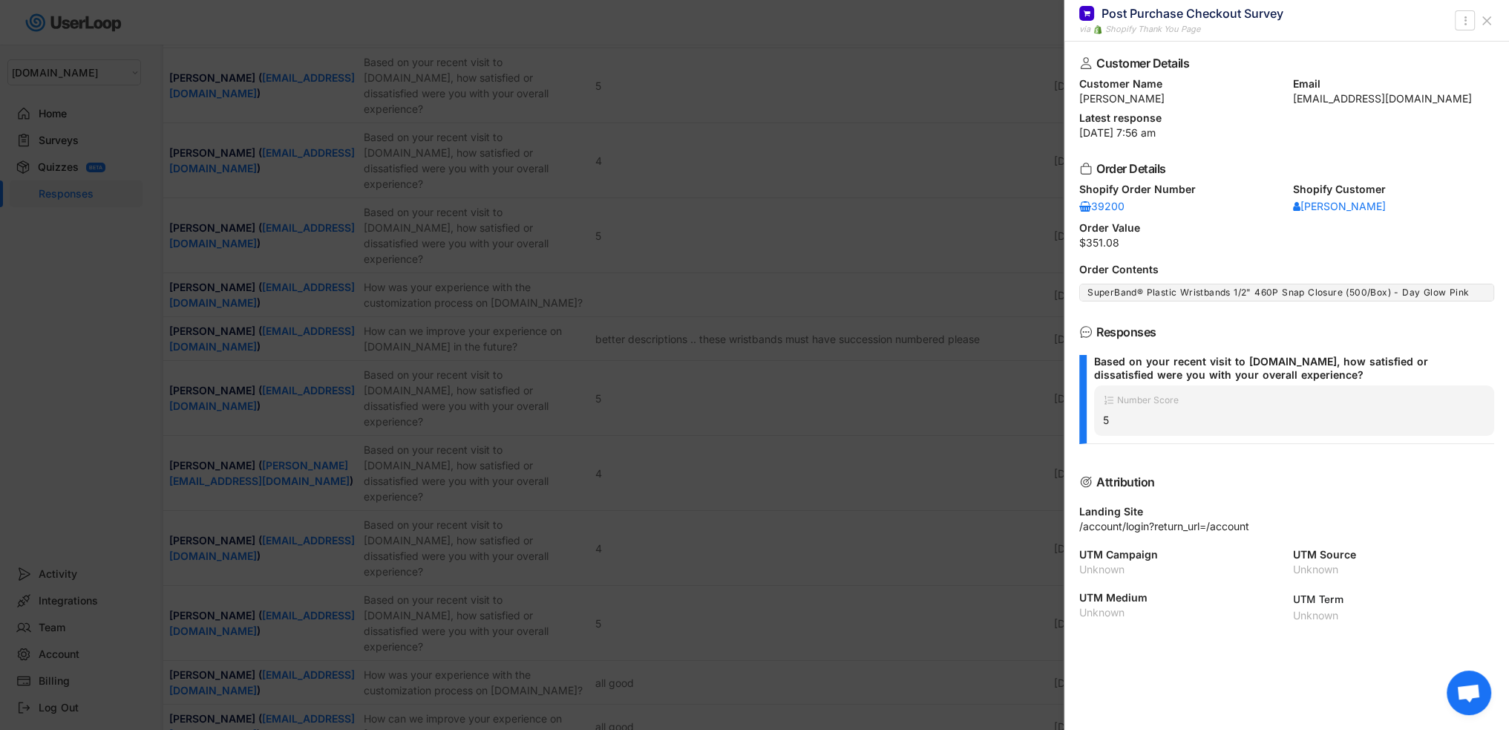
click at [746, 491] on div at bounding box center [754, 365] width 1509 height 730
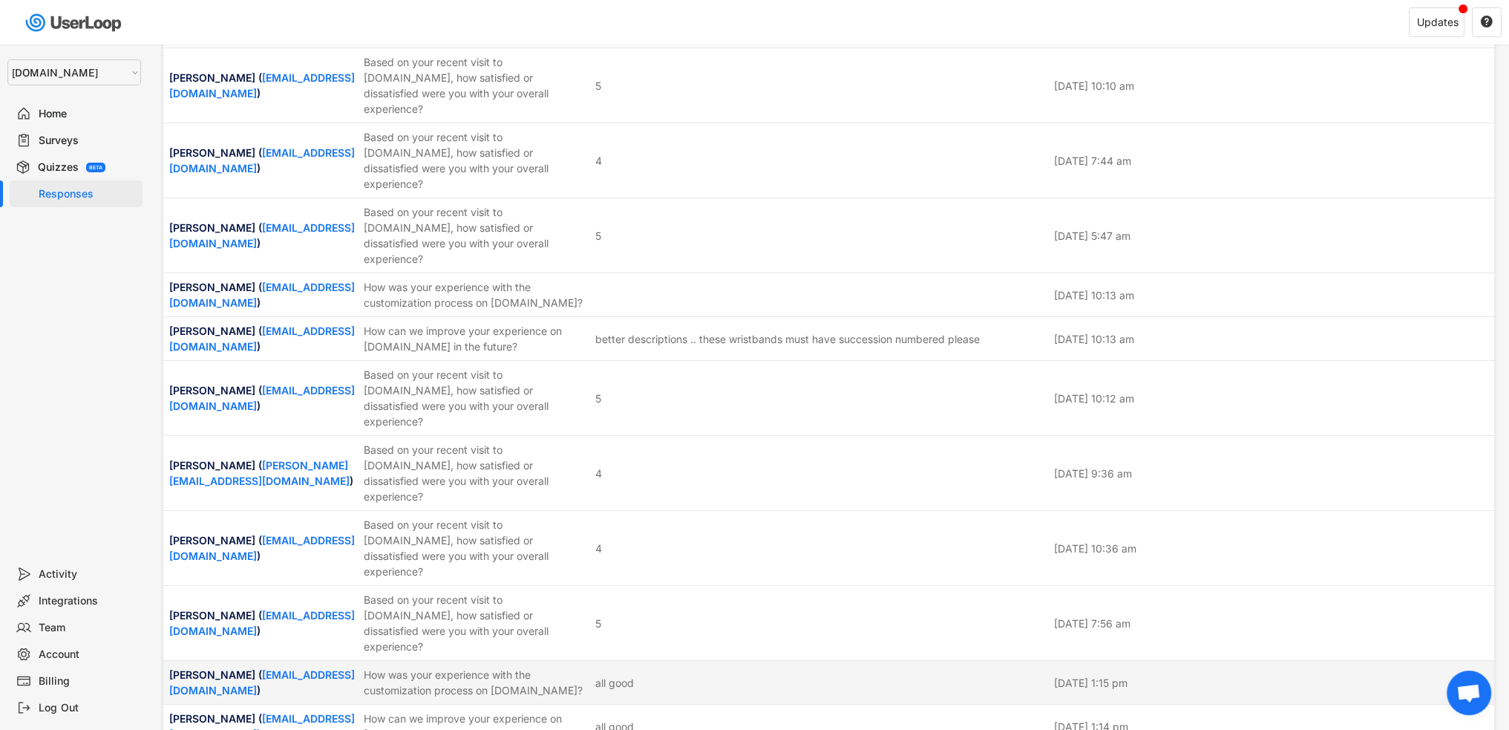
click at [629, 675] on div "all good" at bounding box center [614, 683] width 39 height 16
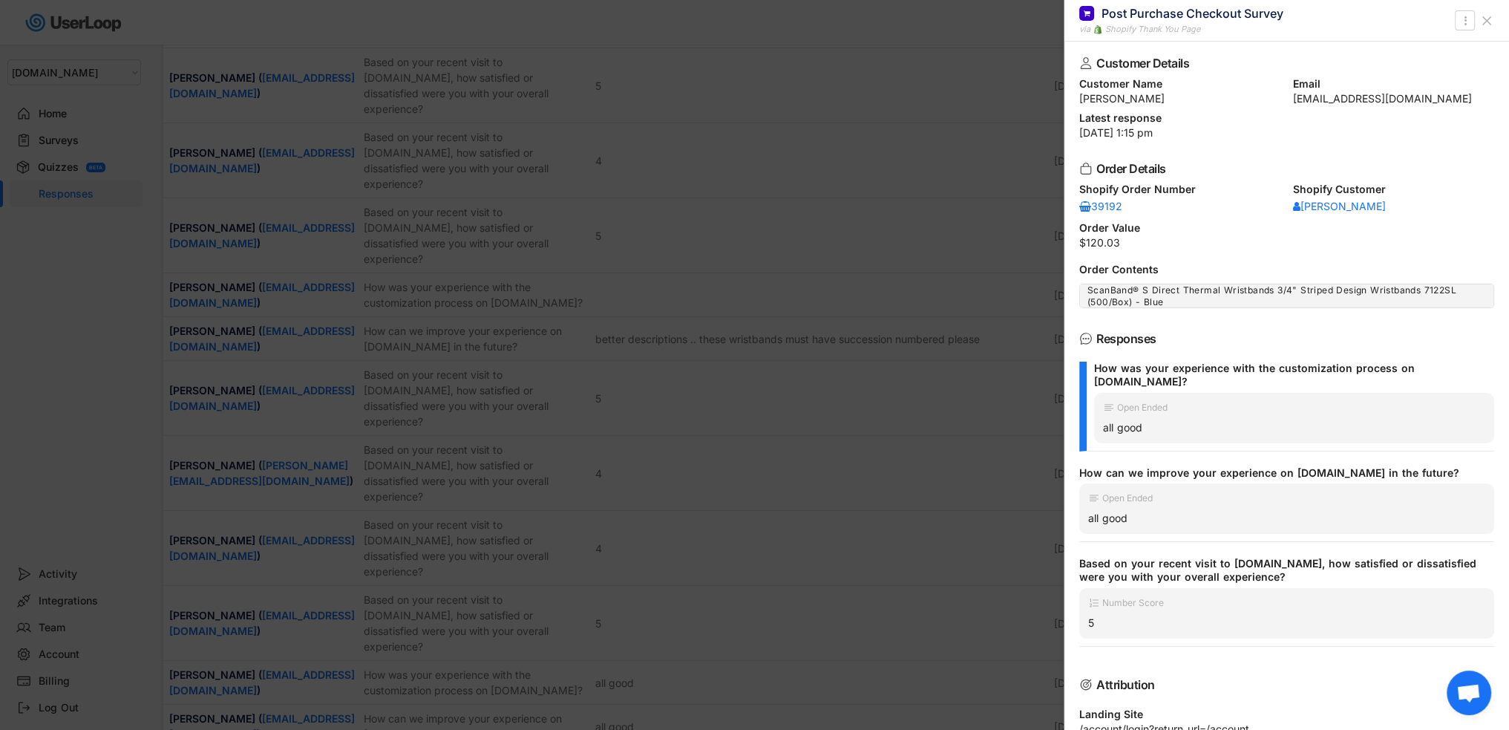
click at [778, 528] on div at bounding box center [754, 365] width 1509 height 730
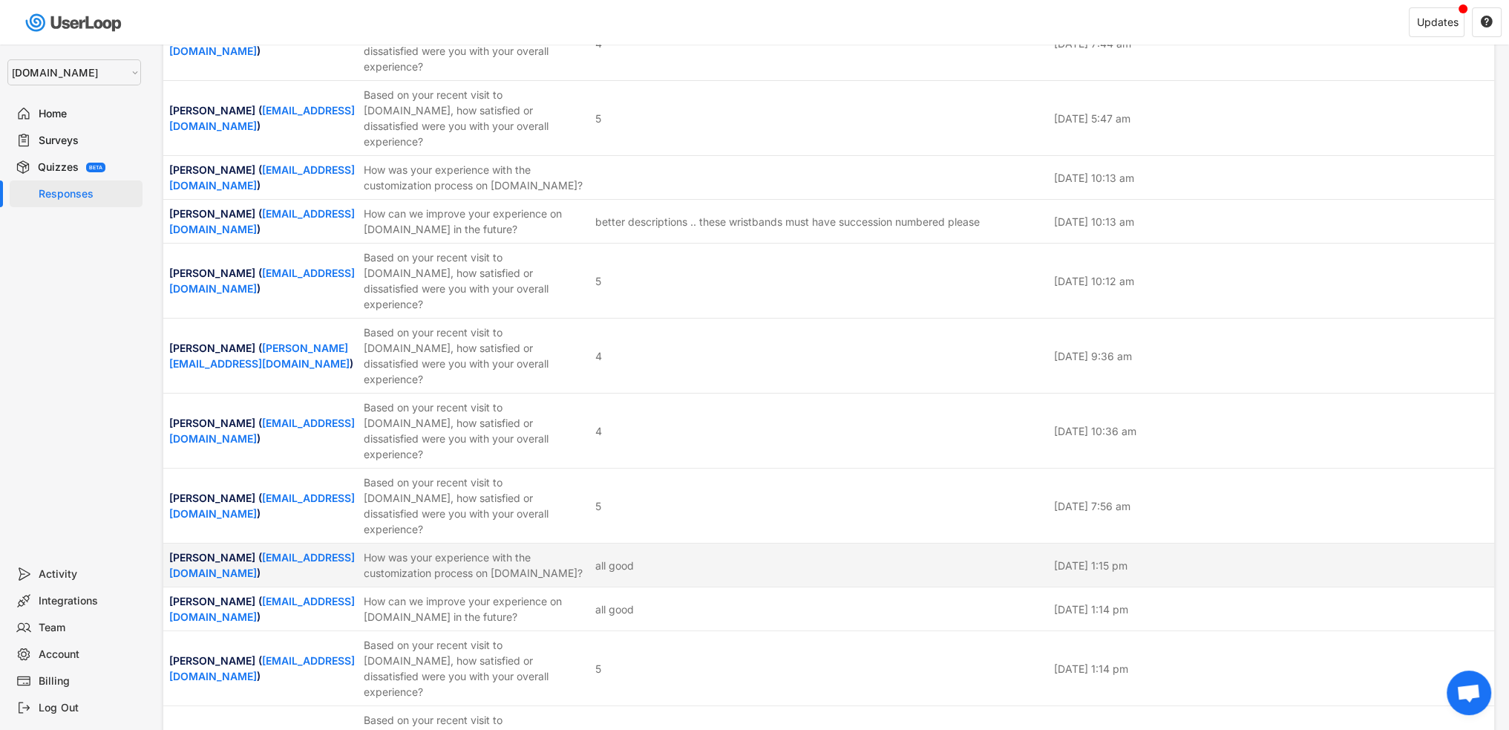
scroll to position [668, 0]
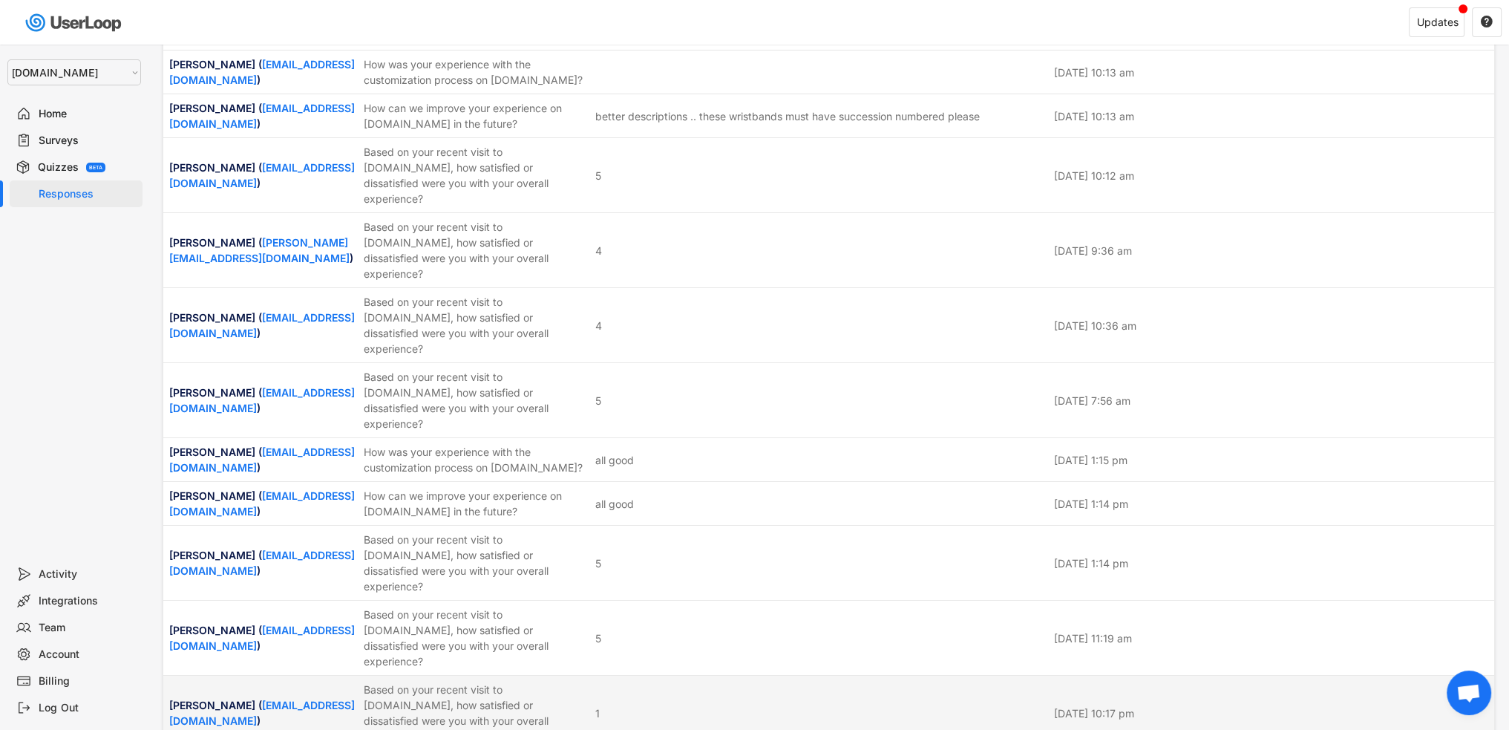
click at [590, 675] on div "[PERSON_NAME] ( [EMAIL_ADDRESS][DOMAIN_NAME] ) Based on your recent visit to [D…" at bounding box center [828, 712] width 1331 height 74
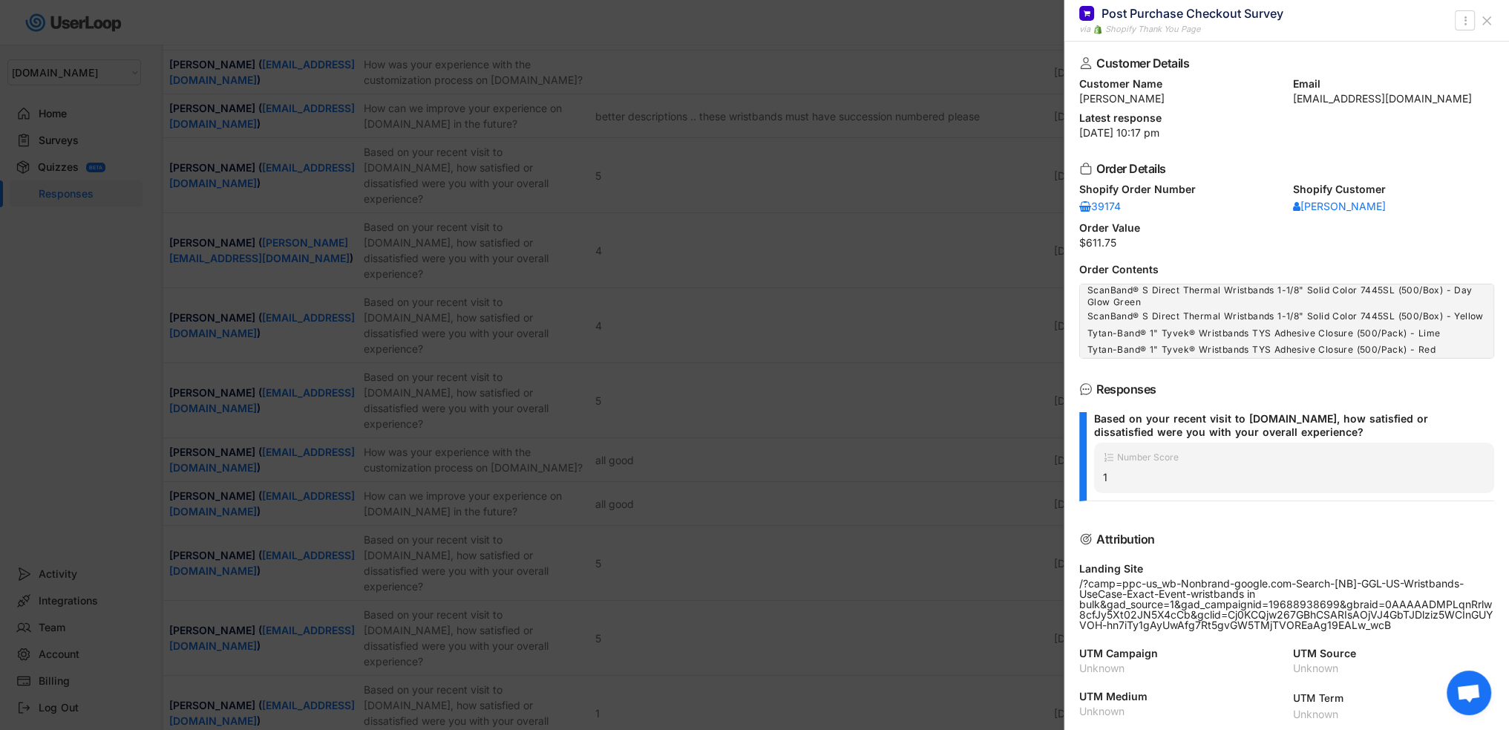
click at [711, 506] on div at bounding box center [754, 365] width 1509 height 730
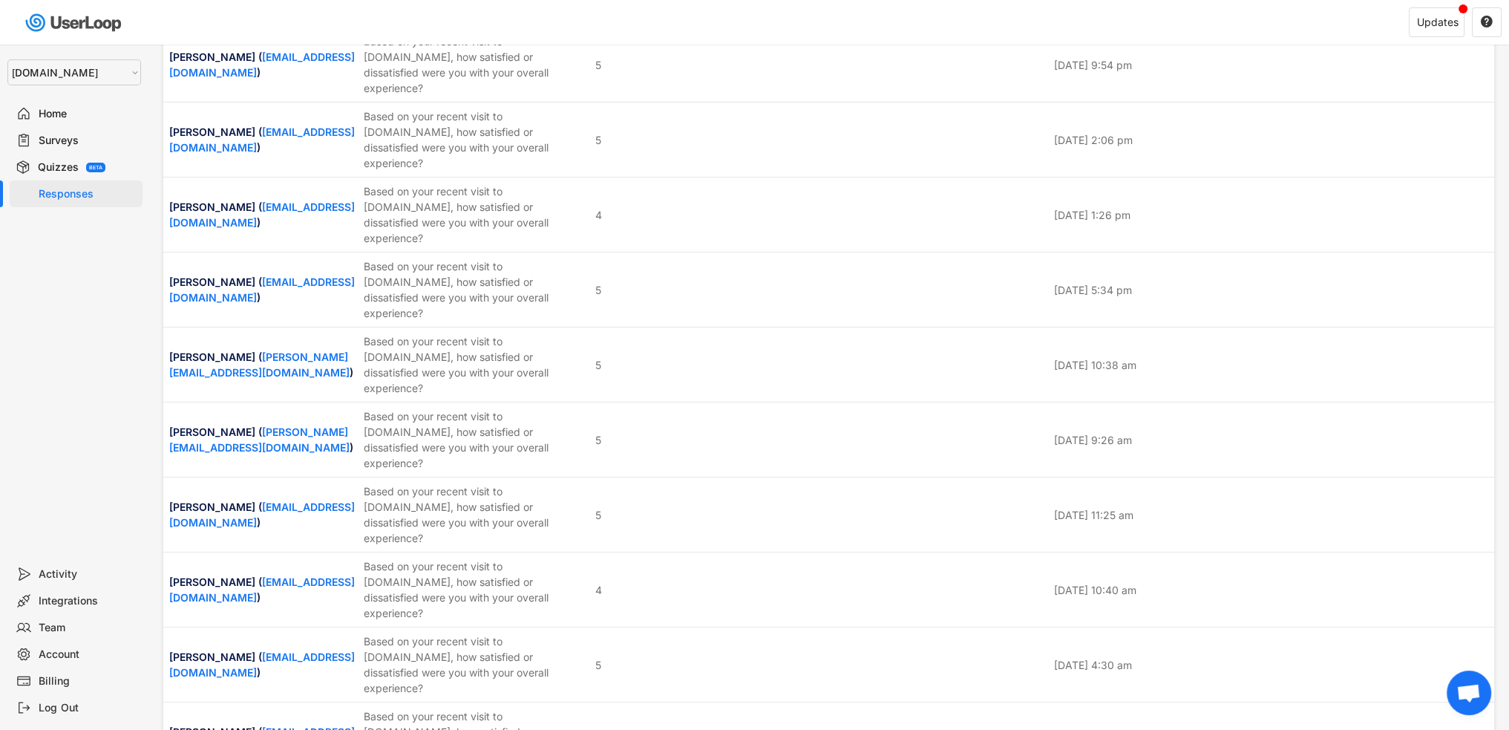
scroll to position [1781, 0]
